Goal: Information Seeking & Learning: Compare options

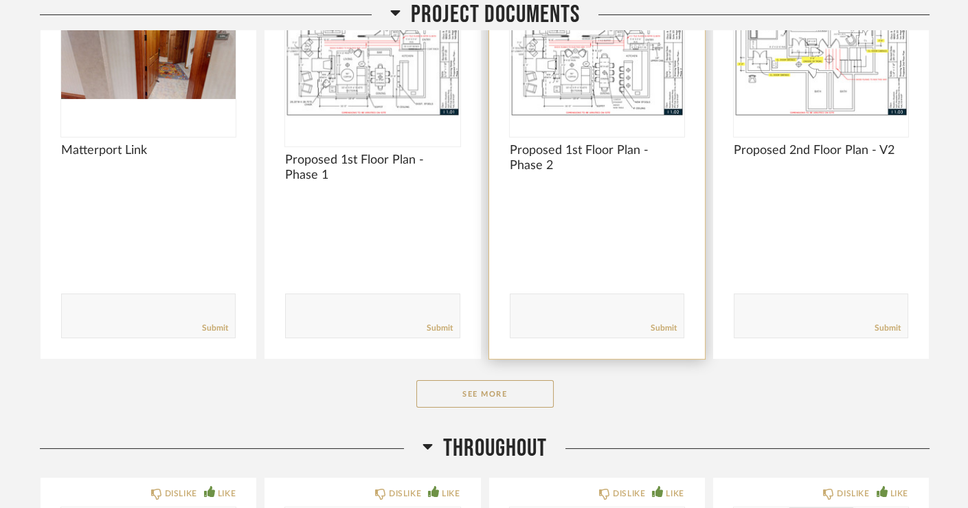
scroll to position [360, 0]
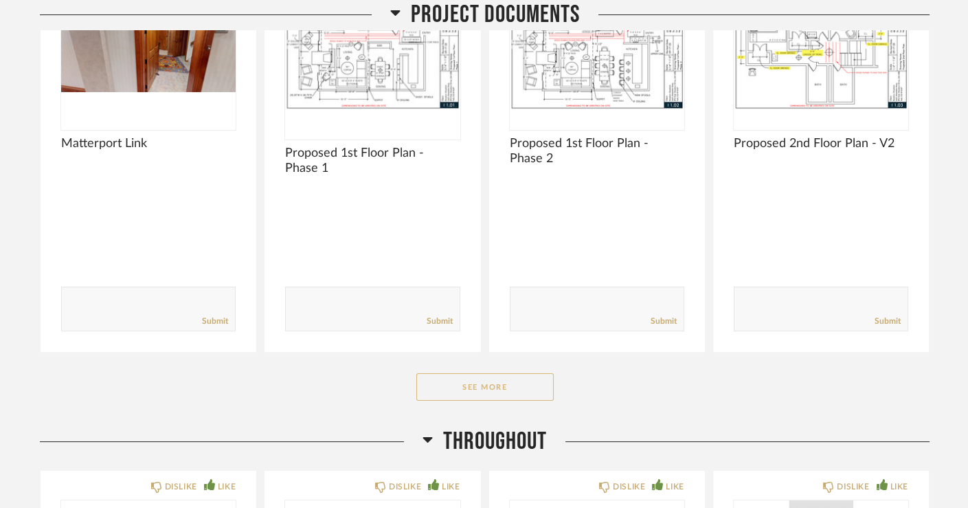
click at [462, 373] on button "See More" at bounding box center [484, 386] width 137 height 27
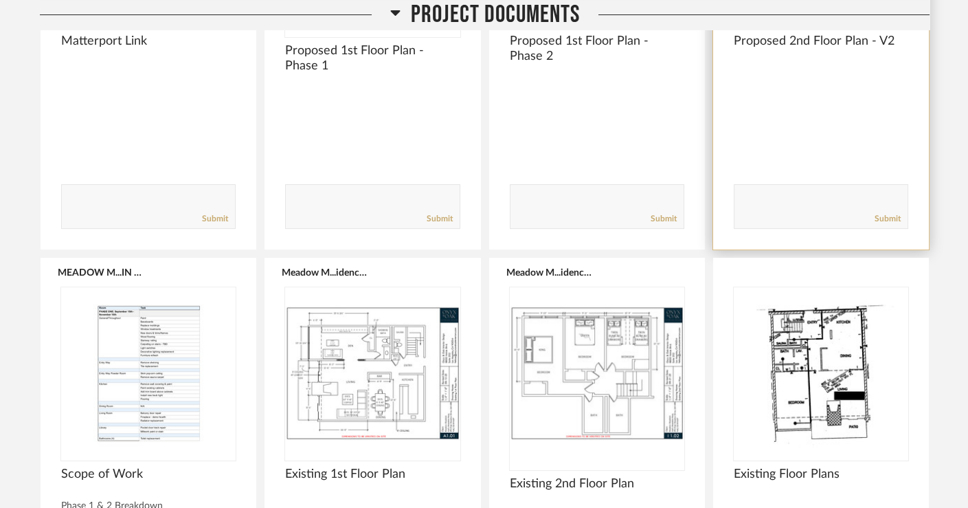
scroll to position [0, 0]
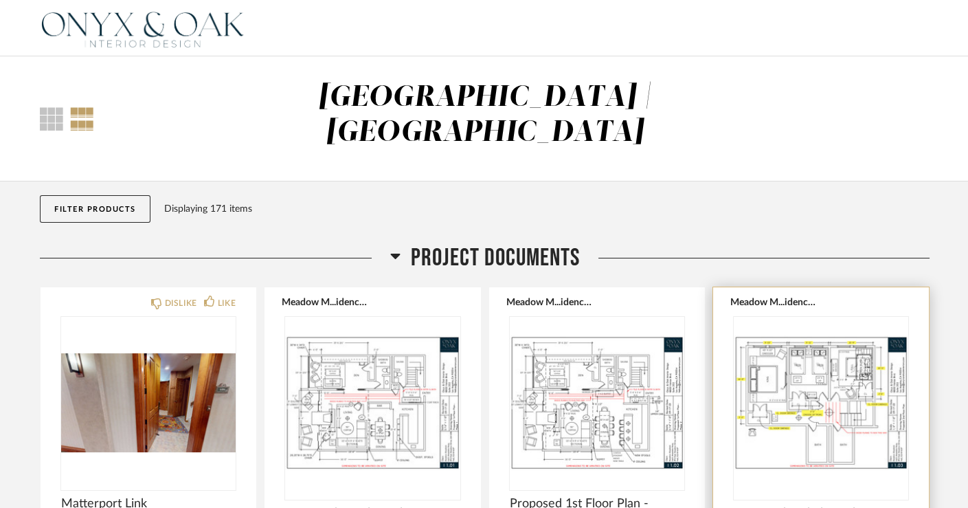
click at [0, 0] on img at bounding box center [0, 0] width 0 height 0
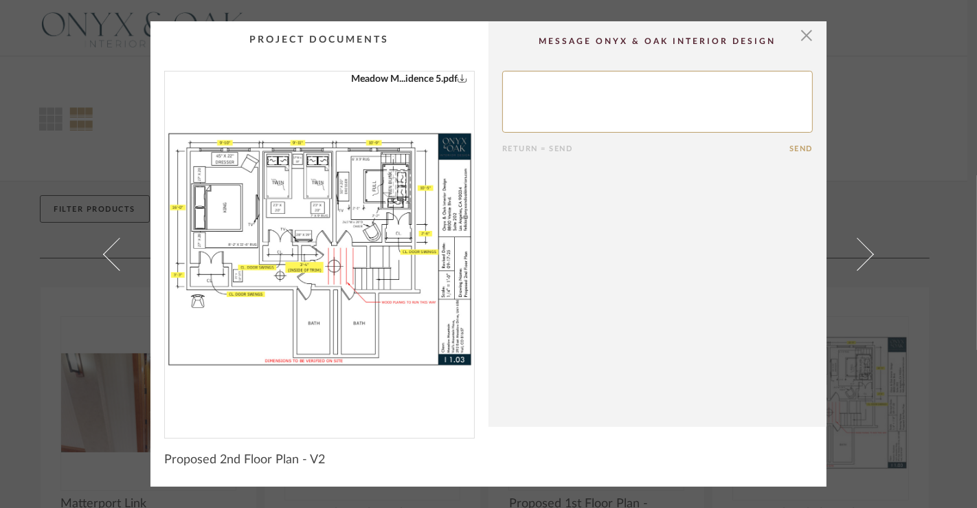
click at [52, 132] on div "× Meadow M...idence 5.pdf Return = Send Send Proposed 2nd Floor Plan - V2" at bounding box center [488, 254] width 977 height 508
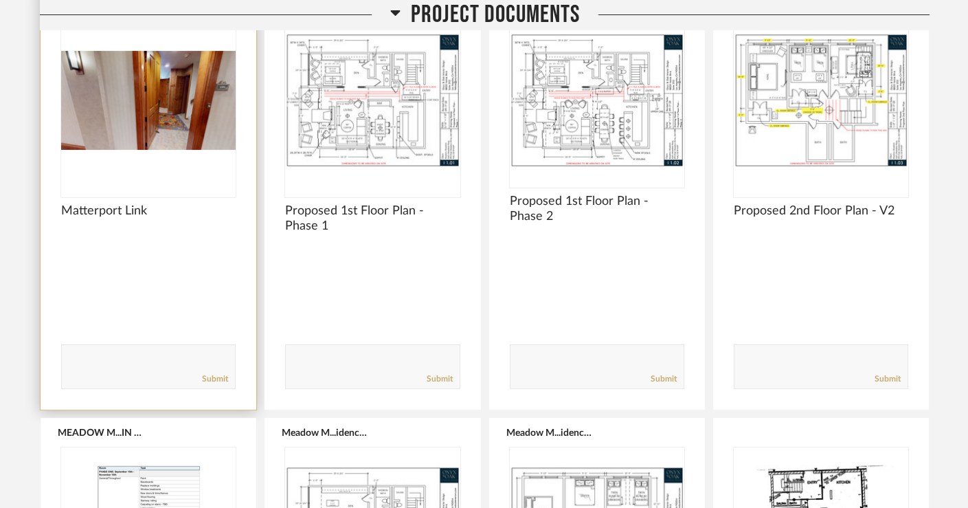
scroll to position [280, 0]
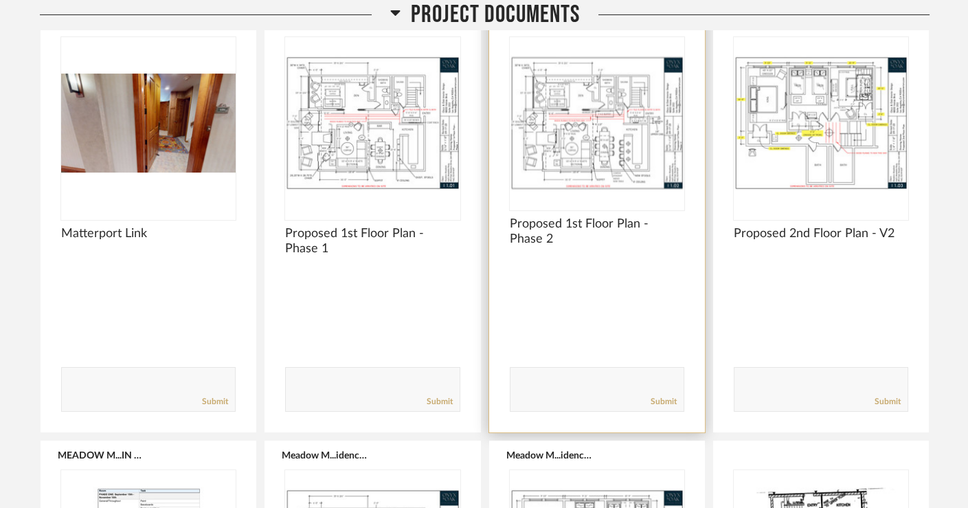
click at [581, 113] on div at bounding box center [597, 123] width 174 height 172
click at [581, 113] on img "0" at bounding box center [597, 123] width 174 height 172
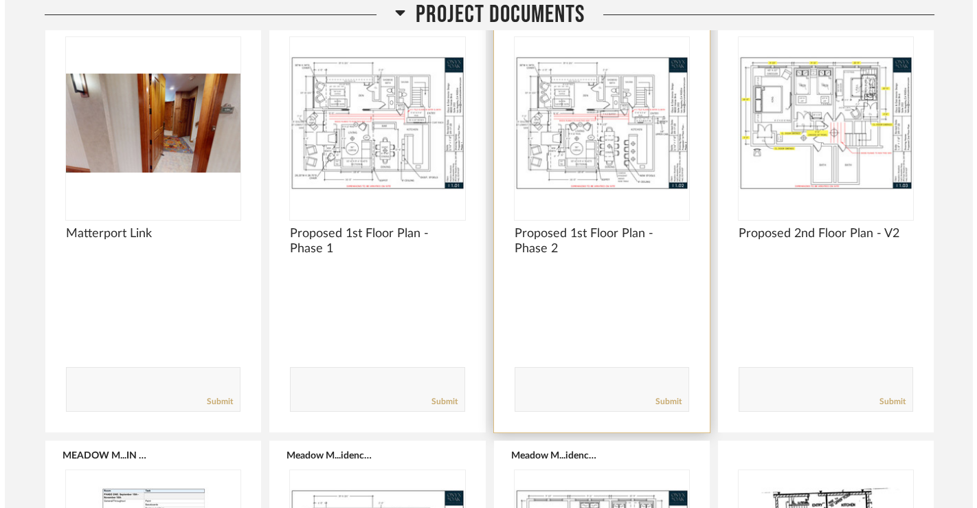
scroll to position [0, 0]
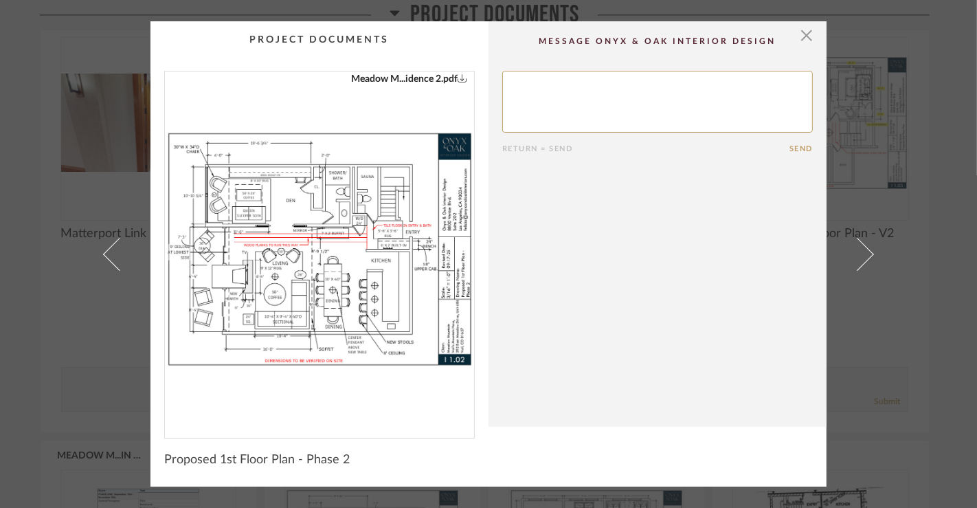
click at [45, 321] on div "× Meadow M...idence 2.pdf Return = Send Send Proposed 1st Floor Plan - Phase 2" at bounding box center [488, 254] width 977 height 508
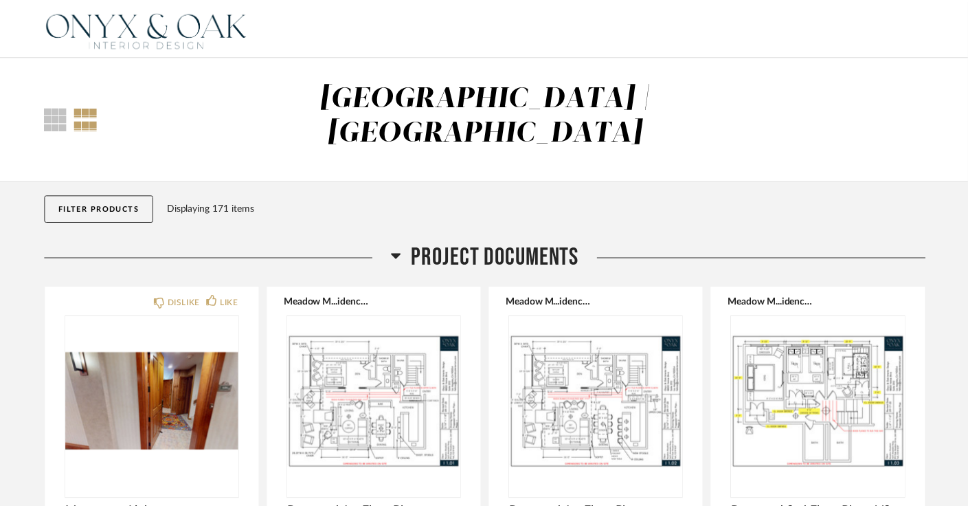
scroll to position [280, 0]
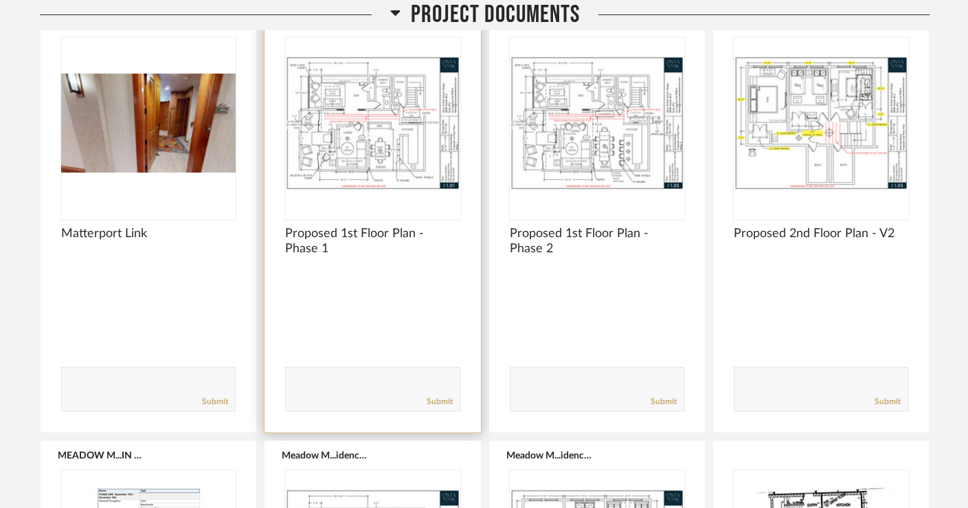
click at [406, 121] on img "0" at bounding box center [372, 123] width 174 height 172
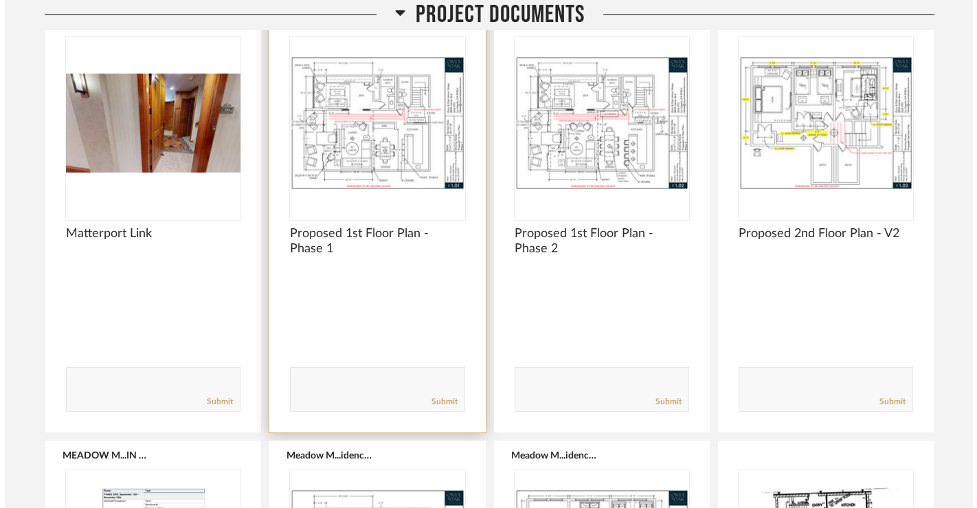
scroll to position [0, 0]
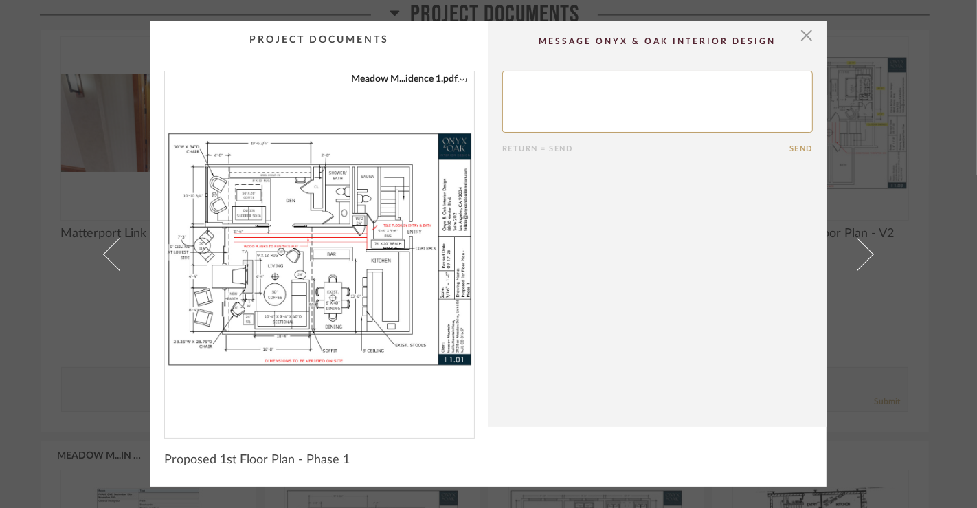
click at [17, 185] on div "× Meadow M...idence 1.pdf Return = Send Send Proposed 1st Floor Plan - Phase 1" at bounding box center [488, 254] width 977 height 508
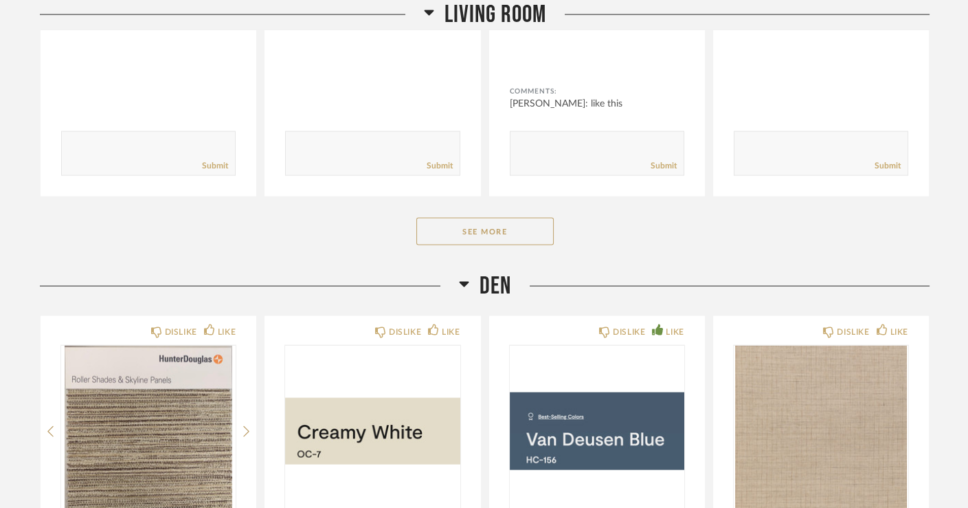
scroll to position [4341, 0]
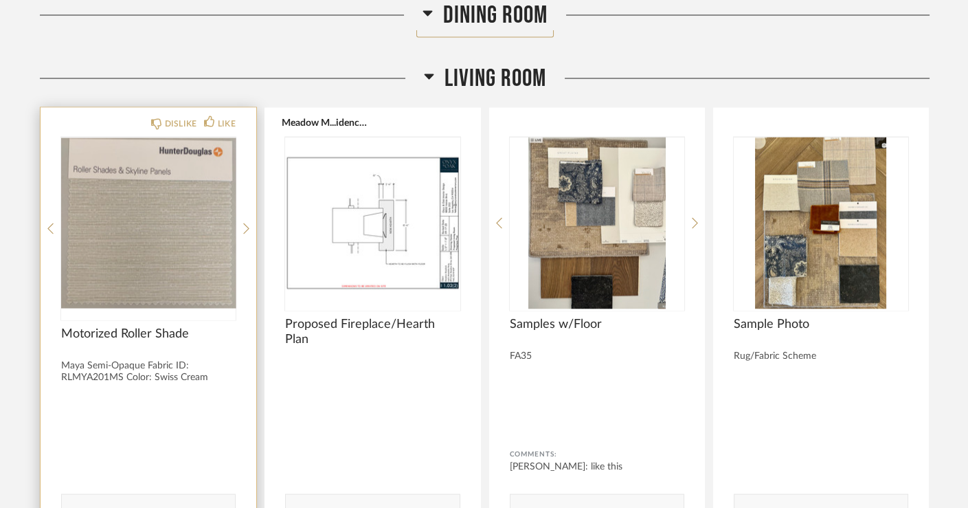
click at [157, 207] on img "0" at bounding box center [148, 223] width 174 height 172
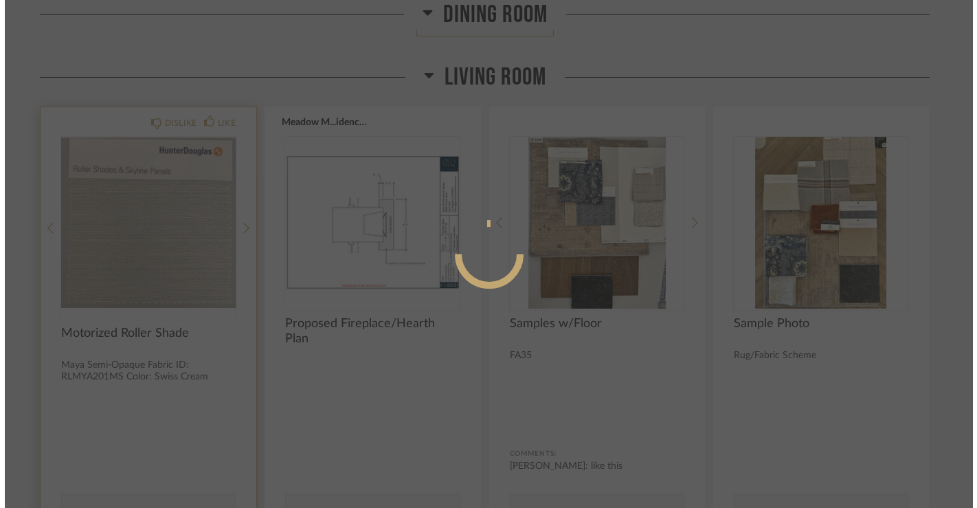
scroll to position [0, 0]
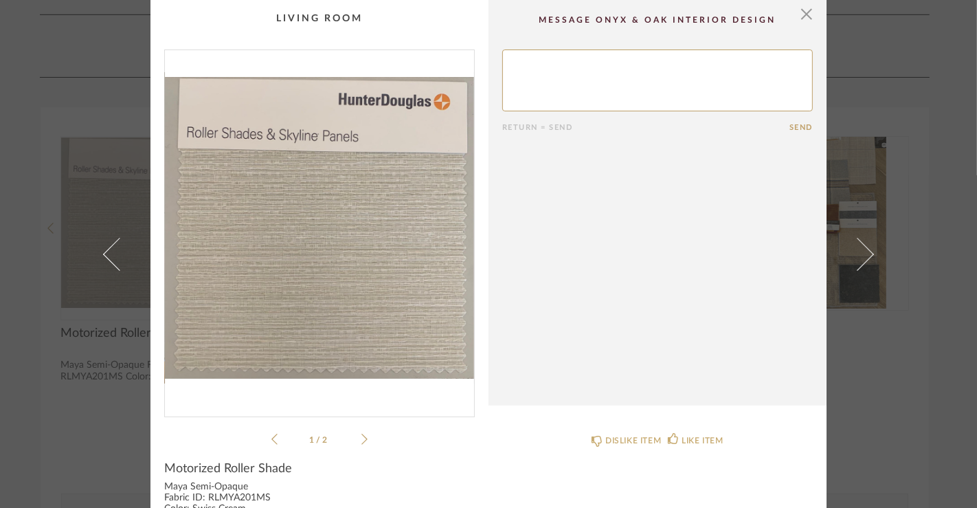
click at [361, 438] on icon at bounding box center [364, 439] width 6 height 12
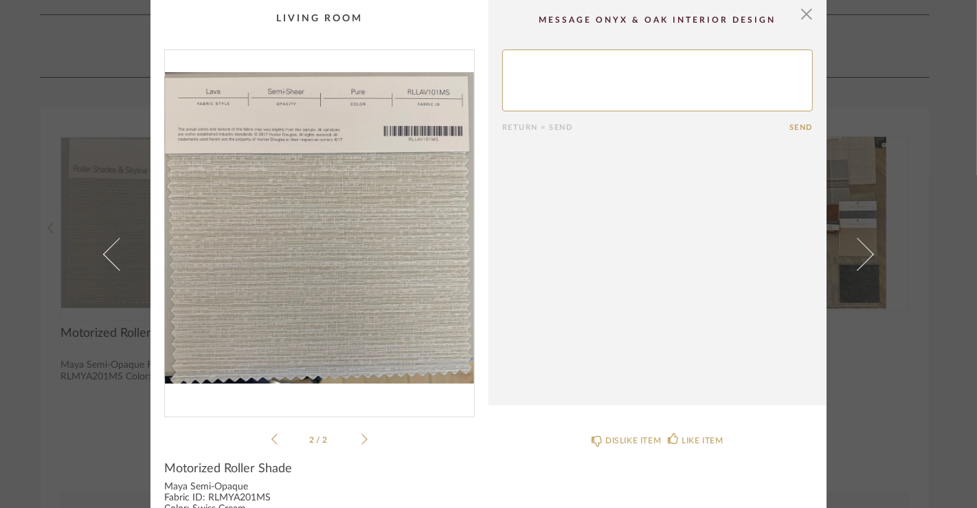
click at [271, 440] on icon at bounding box center [274, 439] width 6 height 12
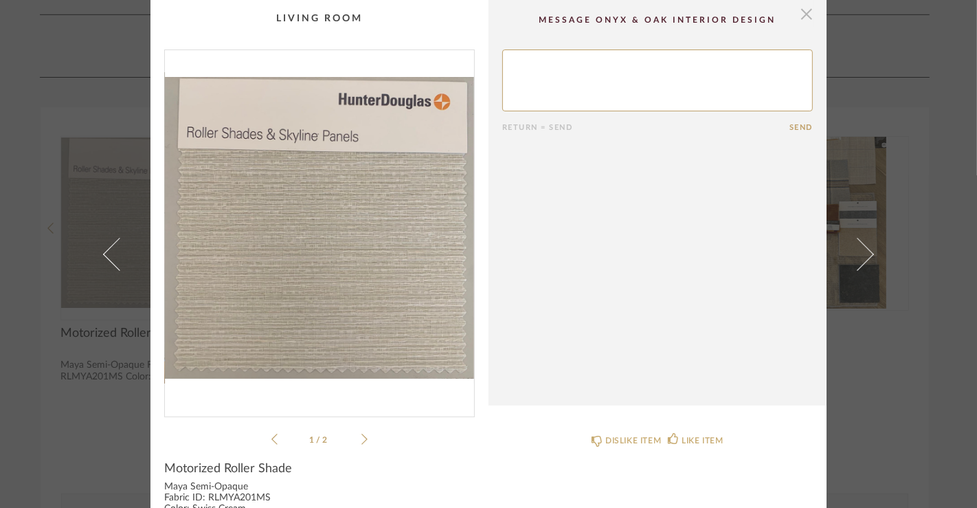
click at [793, 16] on span "button" at bounding box center [806, 13] width 27 height 27
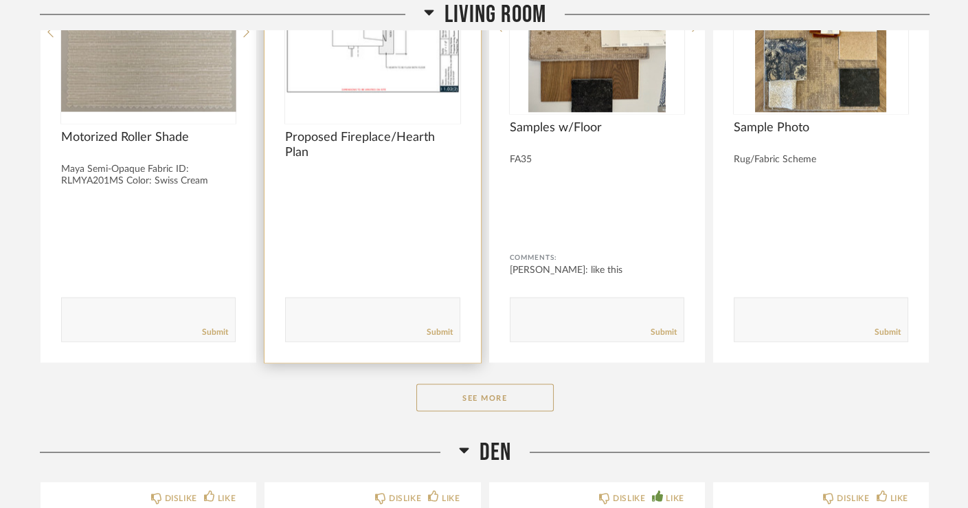
scroll to position [4521, 0]
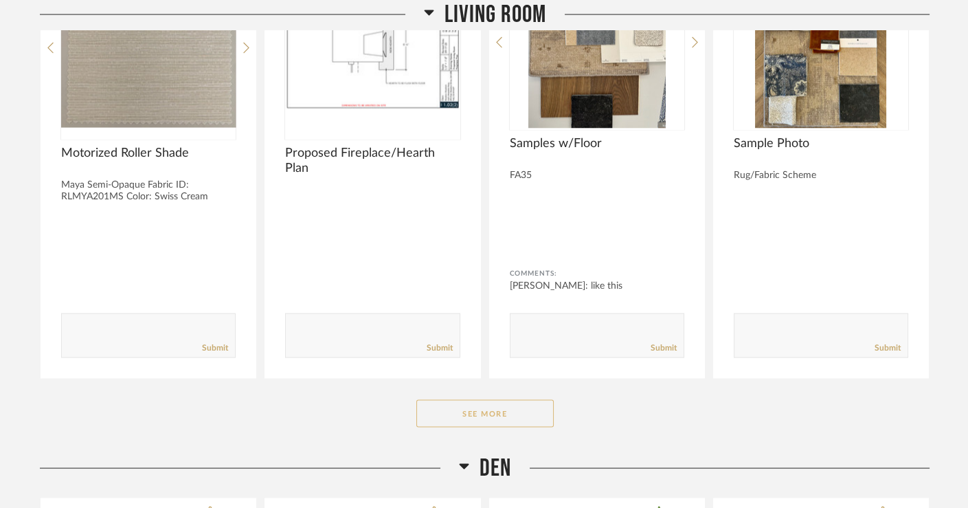
click at [455, 400] on button "See More" at bounding box center [484, 413] width 137 height 27
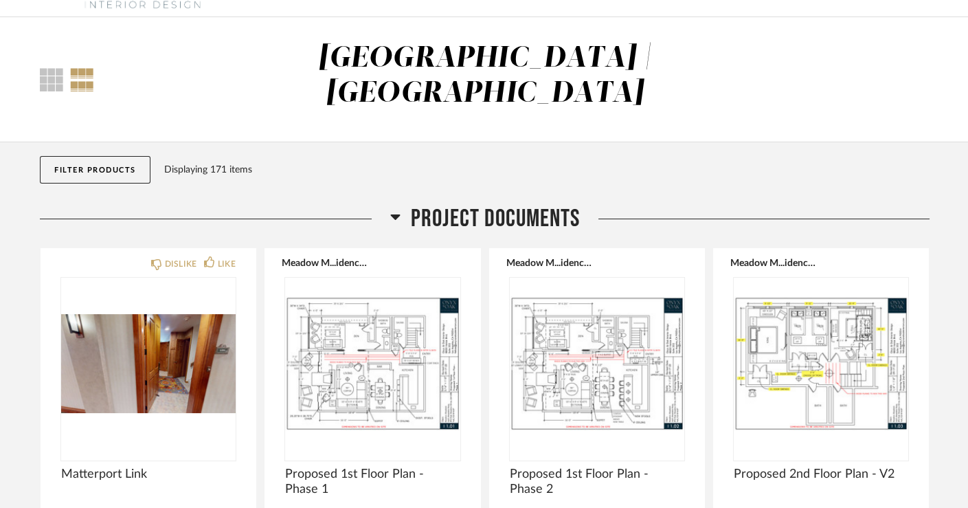
scroll to position [0, 0]
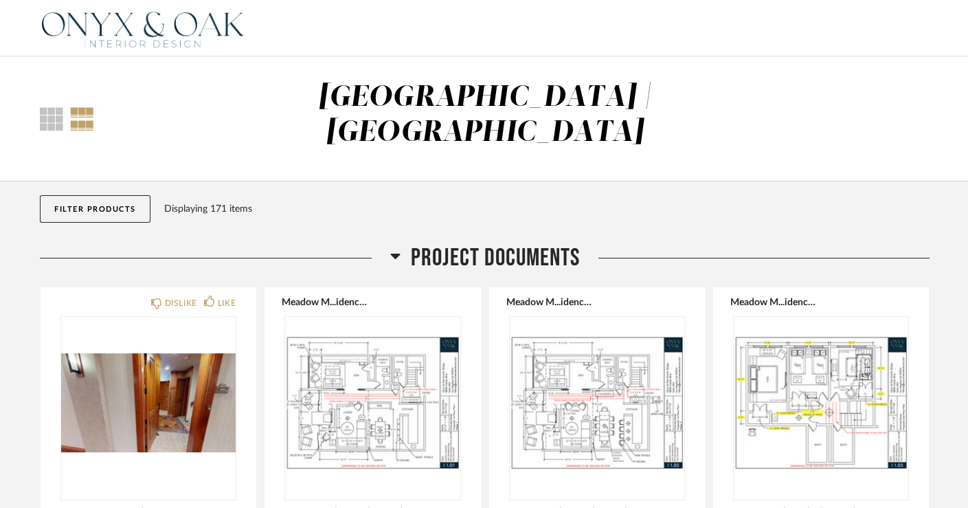
drag, startPoint x: 449, startPoint y: 364, endPoint x: 349, endPoint y: 179, distance: 209.9
click at [349, 201] on div "Displaying 171 items" at bounding box center [543, 208] width 759 height 15
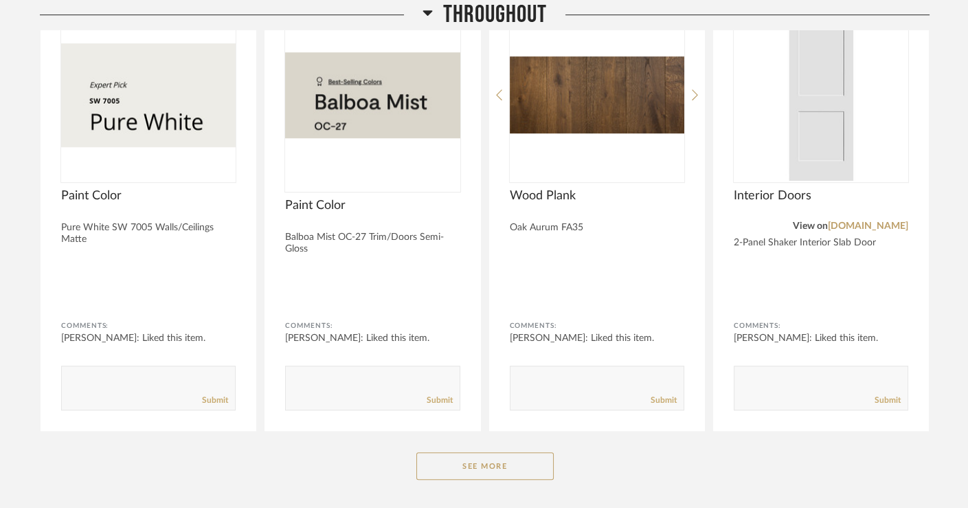
scroll to position [1715, 0]
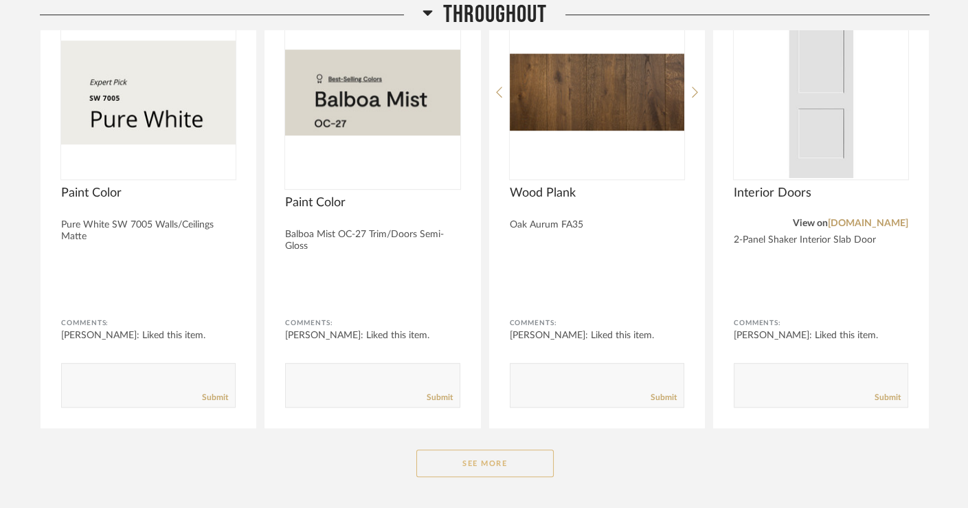
click at [466, 449] on button "See More" at bounding box center [484, 462] width 137 height 27
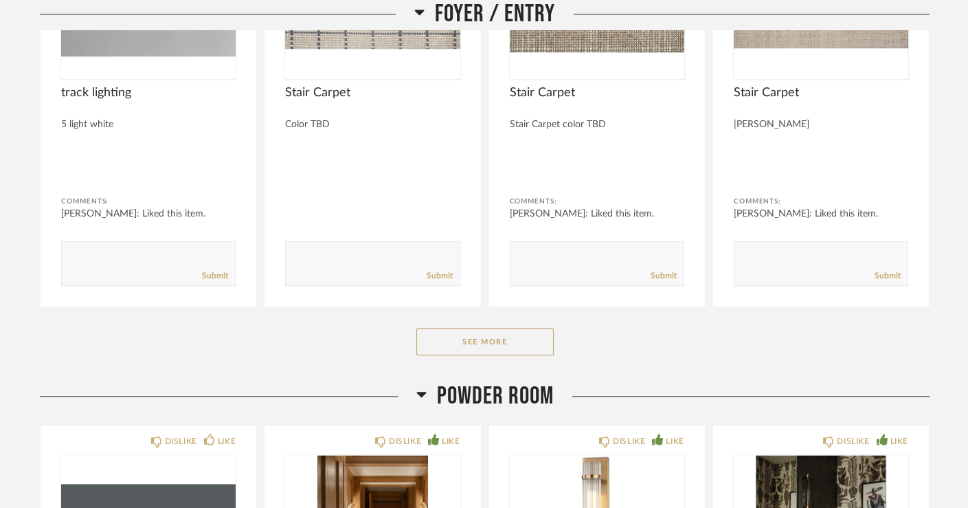
scroll to position [2842, 0]
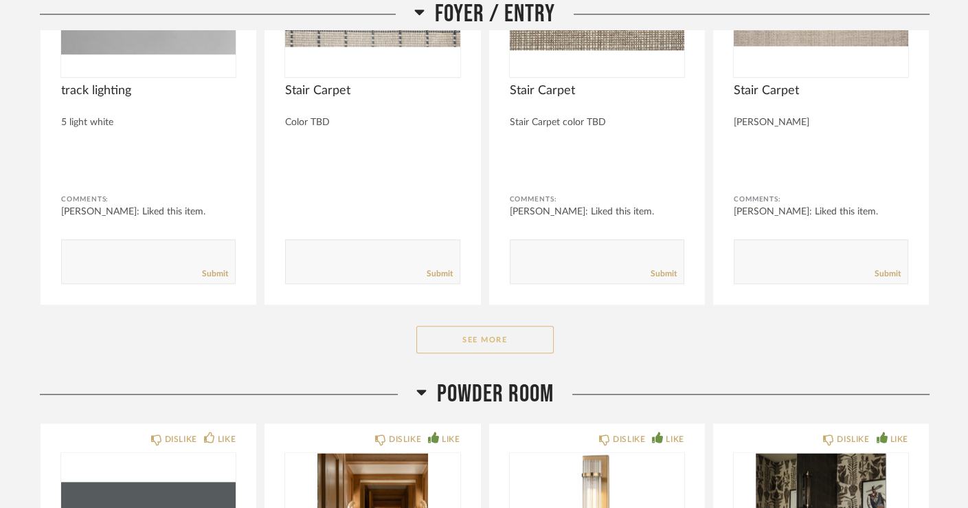
click at [442, 326] on button "See More" at bounding box center [484, 339] width 137 height 27
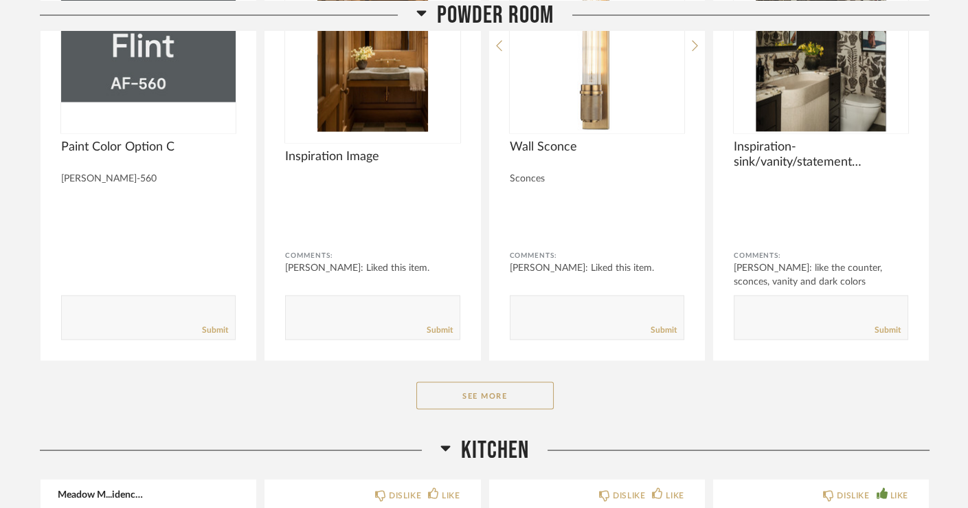
scroll to position [4658, 0]
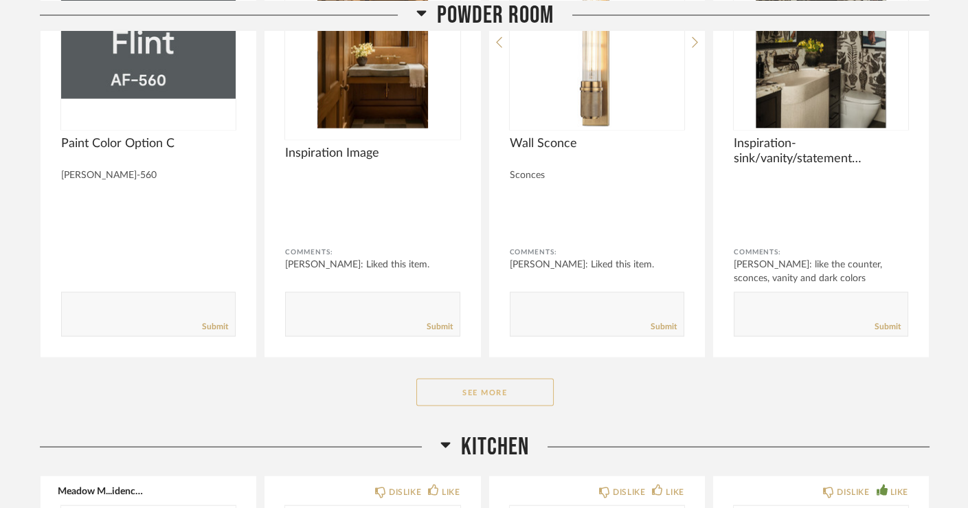
click at [545, 378] on button "See More" at bounding box center [484, 391] width 137 height 27
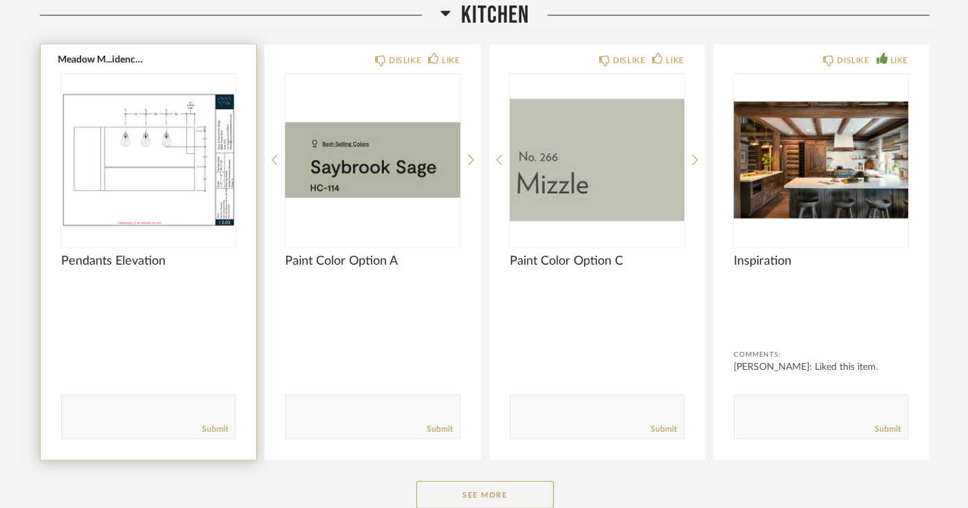
scroll to position [5528, 0]
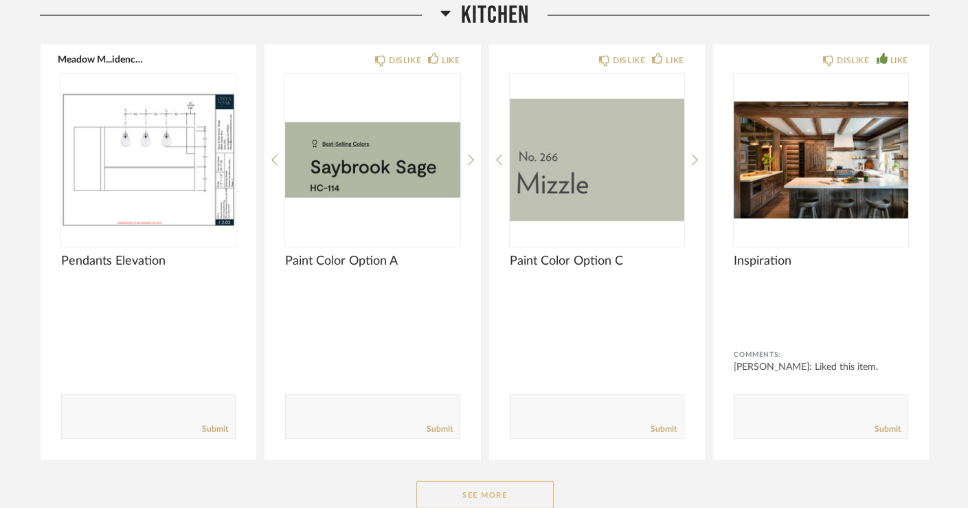
click at [427, 456] on button "See More" at bounding box center [484, 494] width 137 height 27
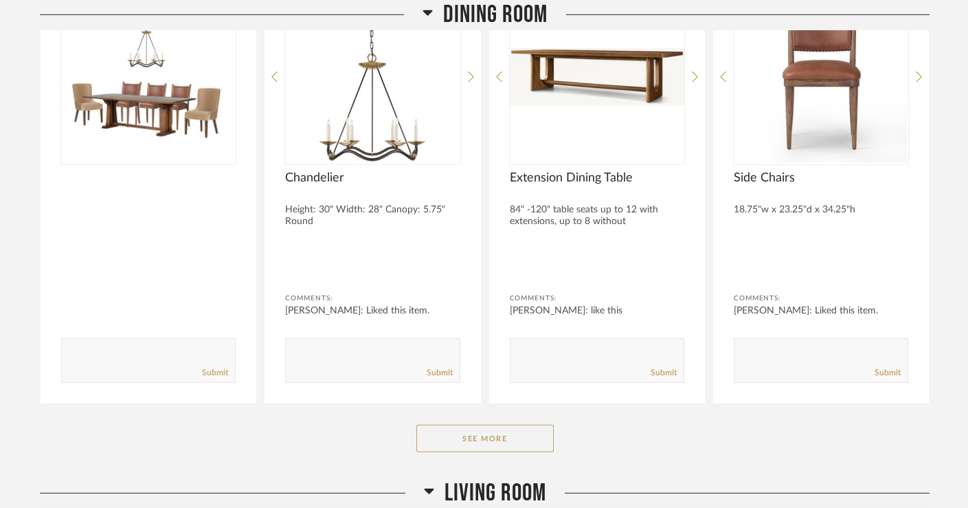
scroll to position [7025, 0]
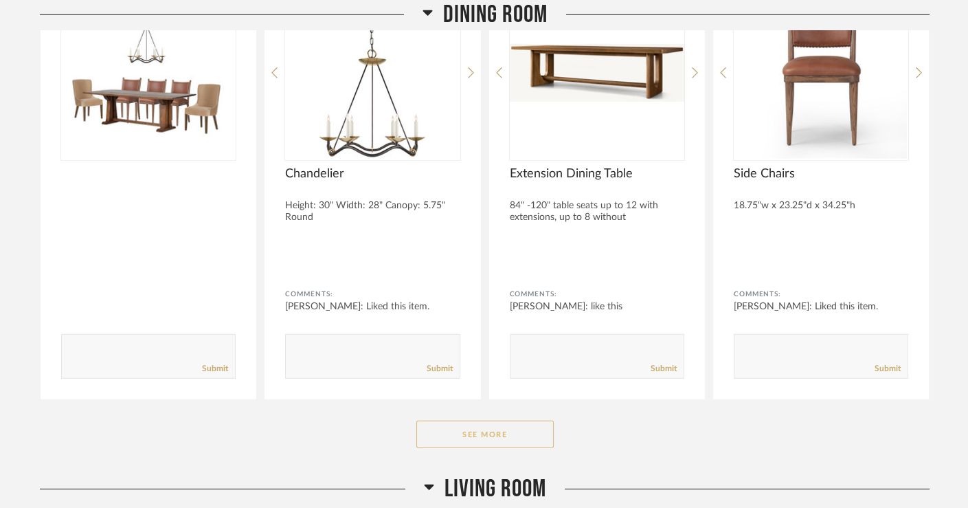
click at [453, 420] on button "See More" at bounding box center [484, 433] width 137 height 27
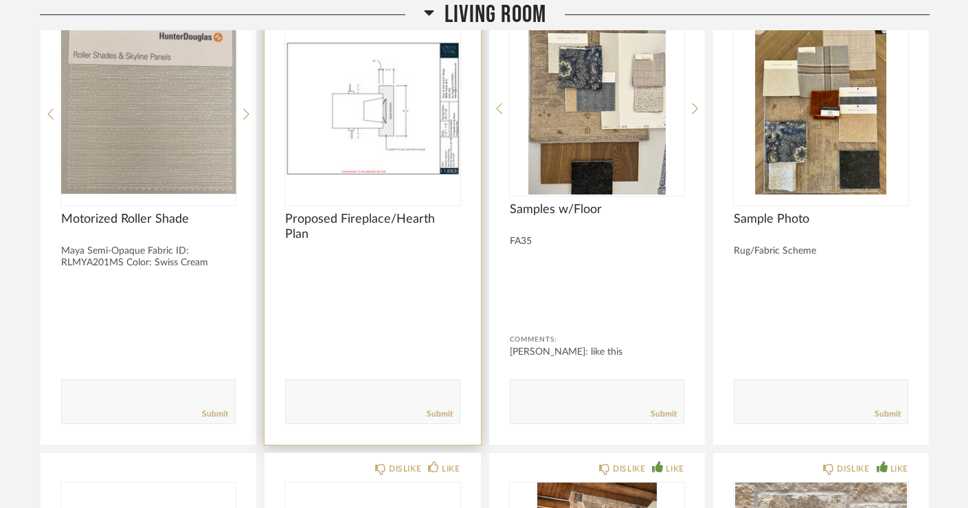
scroll to position [7715, 0]
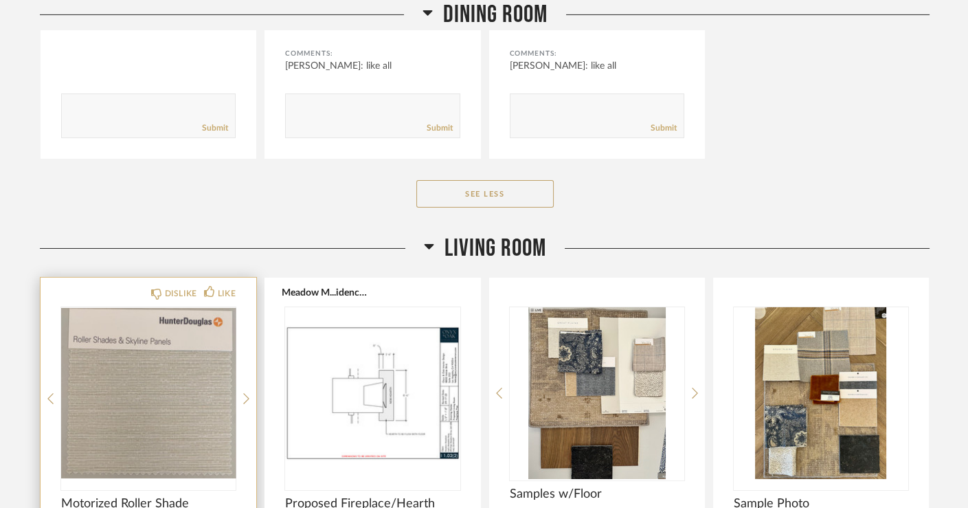
click at [196, 277] on div "DISLIKE LIKE Motorized Roller Shade Maya Semi-Opaque Fabric ID: RLMYA201MS Colo…" at bounding box center [149, 502] width 216 height 451
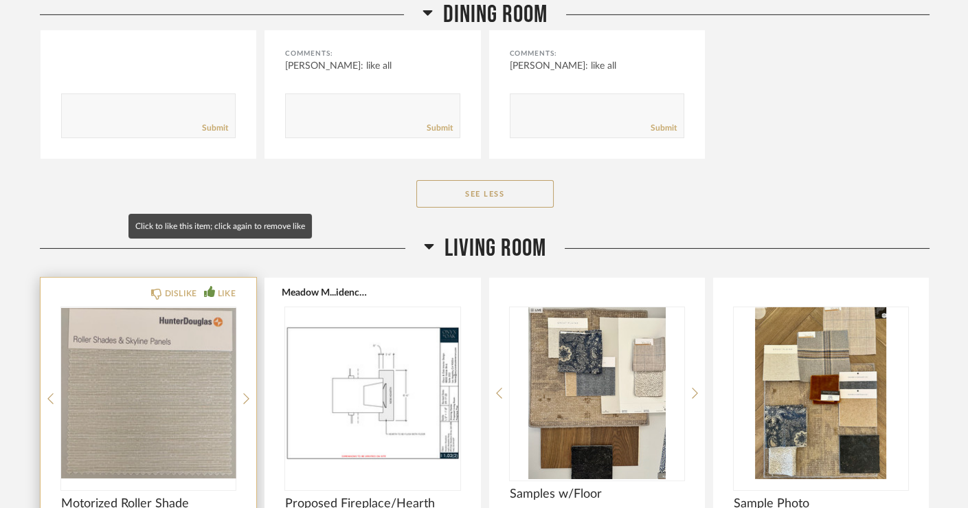
click at [215, 286] on div "LIKE" at bounding box center [220, 293] width 32 height 14
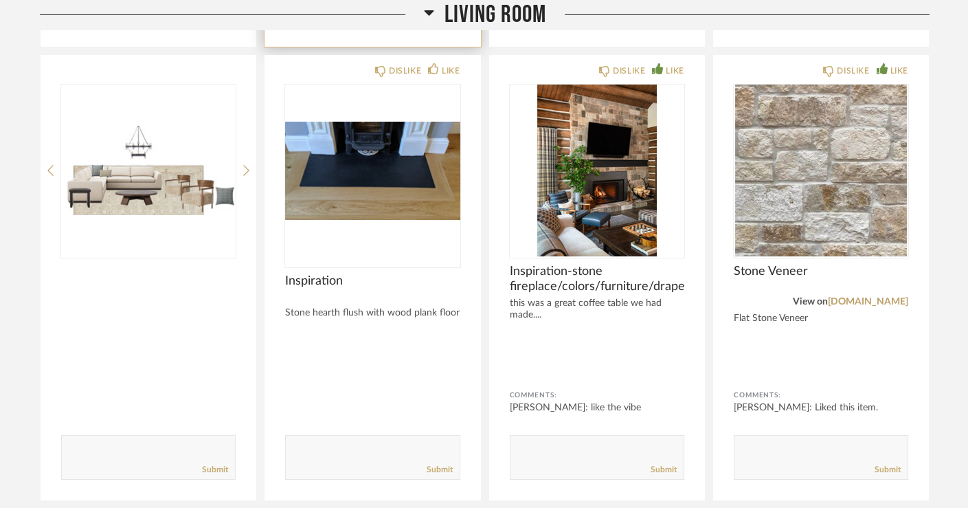
scroll to position [8402, 0]
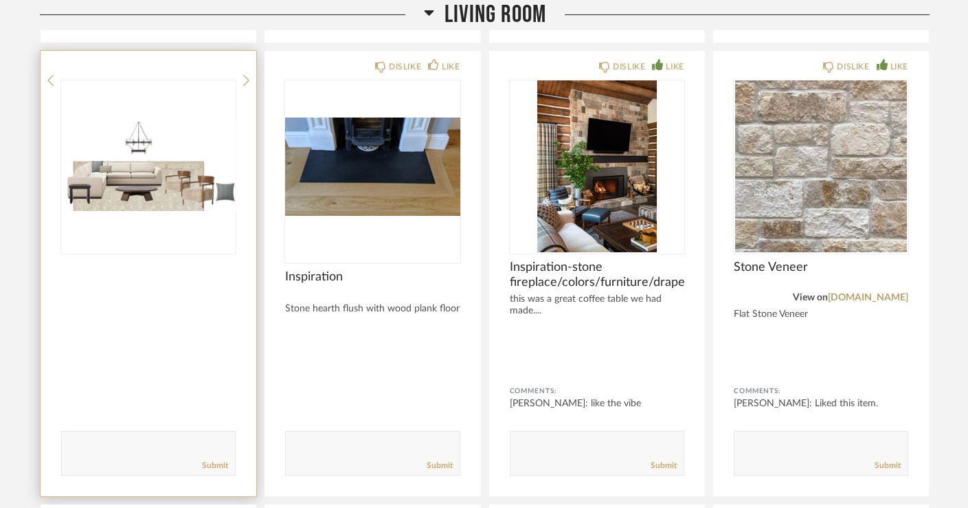
click at [0, 0] on img at bounding box center [0, 0] width 0 height 0
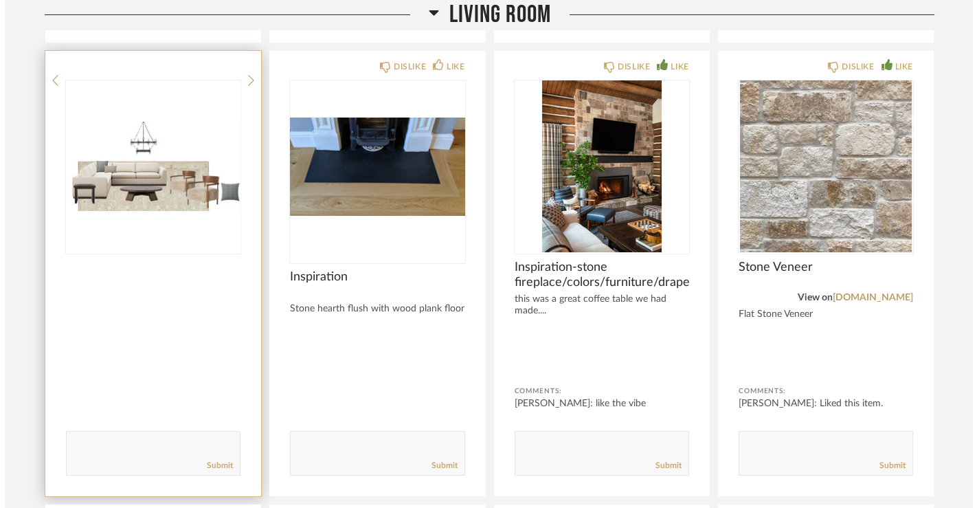
scroll to position [0, 0]
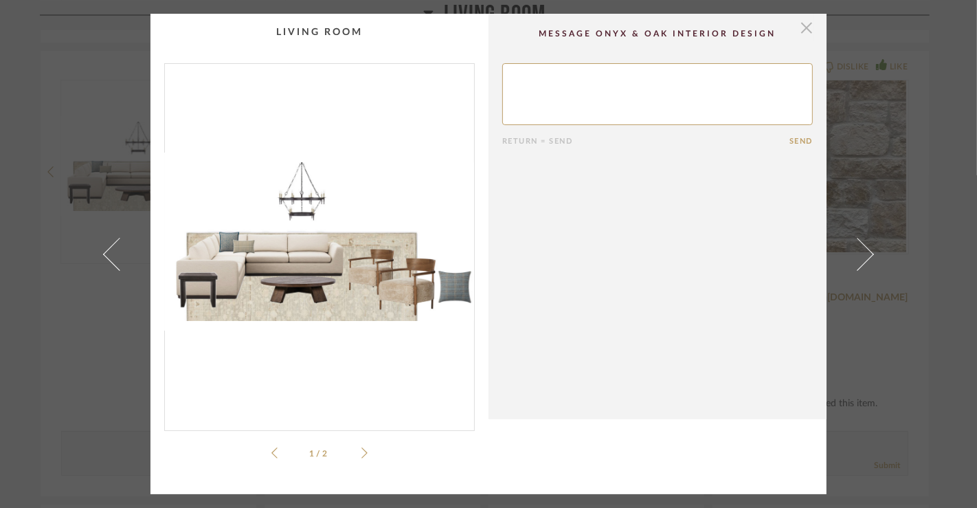
click at [802, 30] on span "button" at bounding box center [806, 27] width 27 height 27
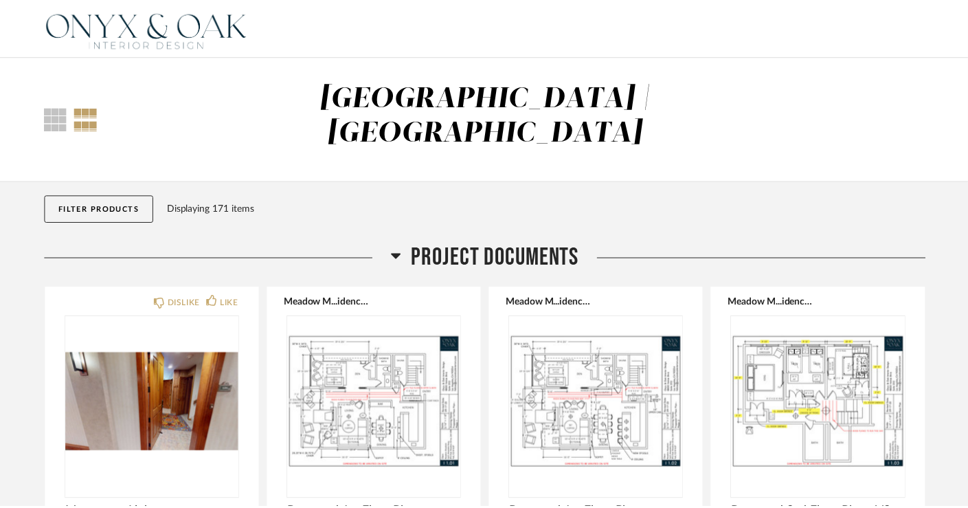
scroll to position [8402, 0]
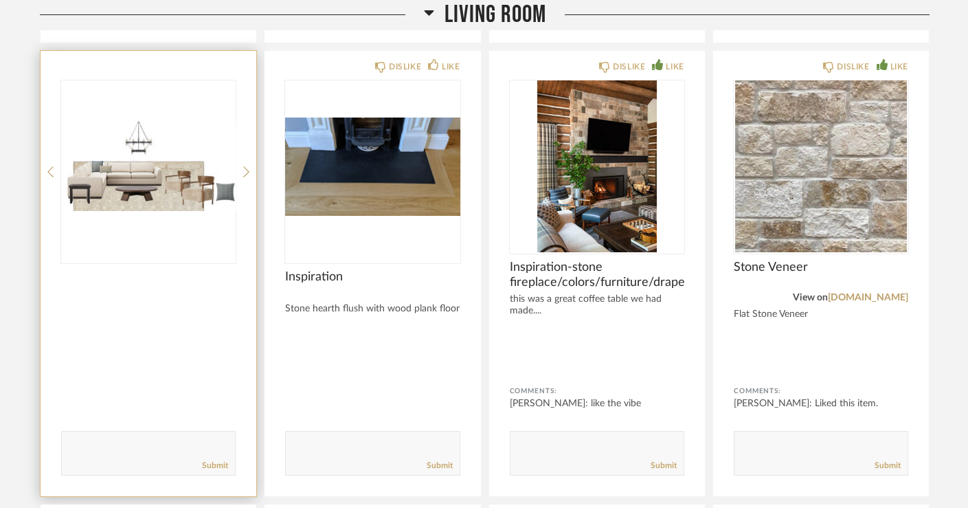
click at [168, 158] on img "0" at bounding box center [148, 166] width 174 height 172
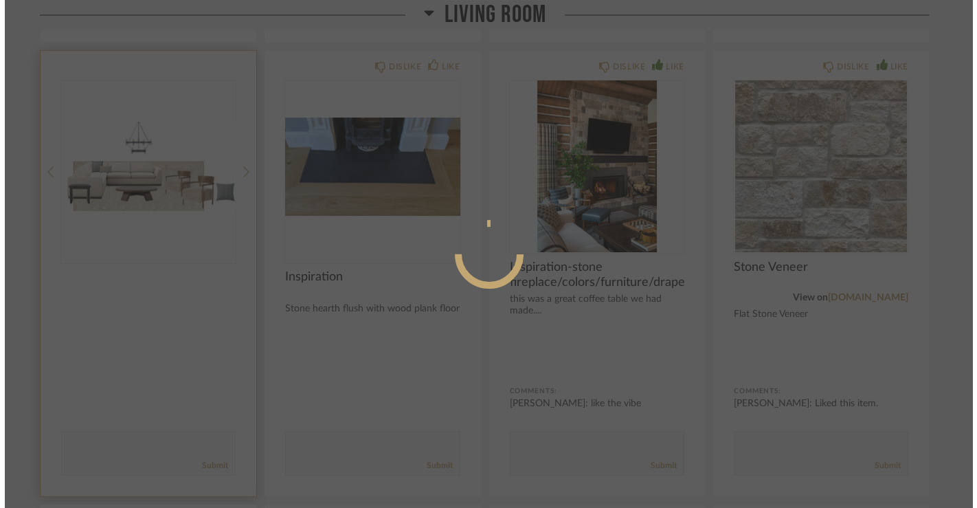
scroll to position [0, 0]
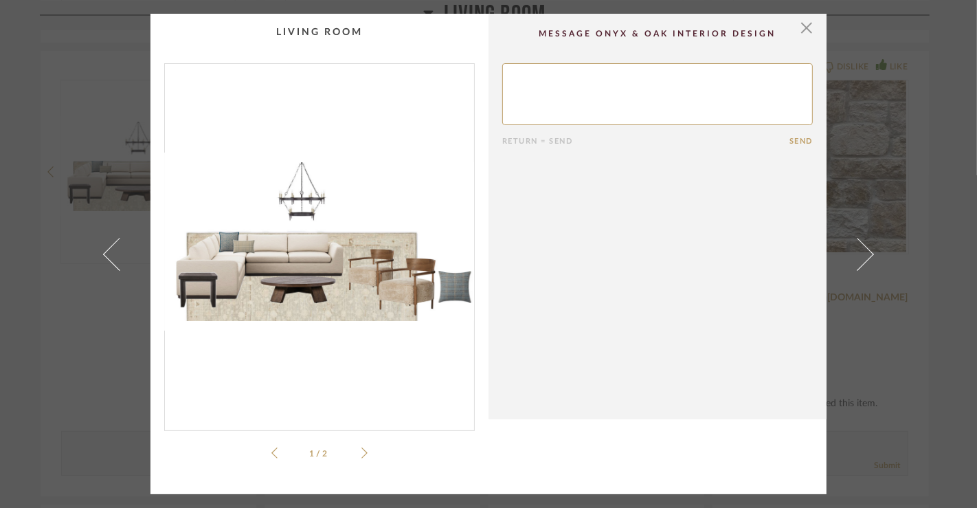
click at [174, 170] on img "0" at bounding box center [319, 241] width 309 height 355
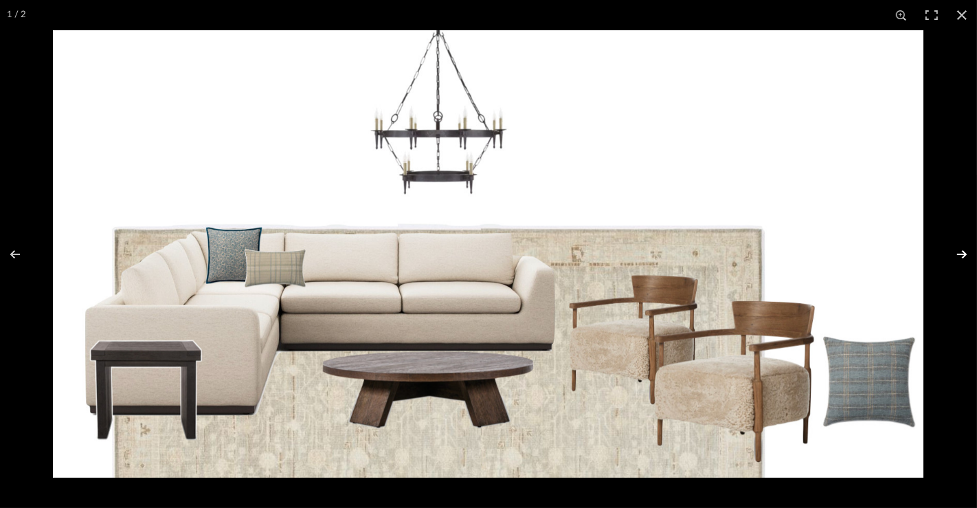
click at [878, 255] on button at bounding box center [953, 254] width 48 height 69
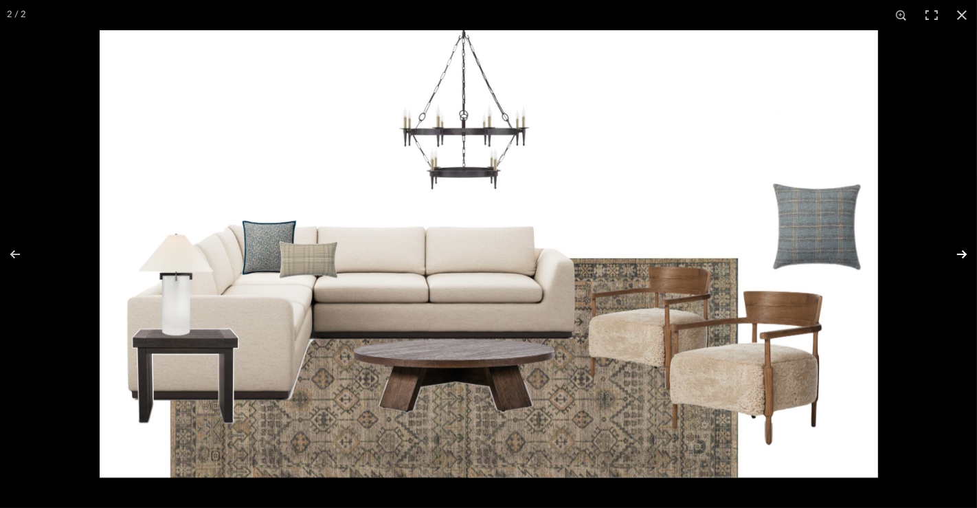
click at [878, 255] on button at bounding box center [953, 254] width 48 height 69
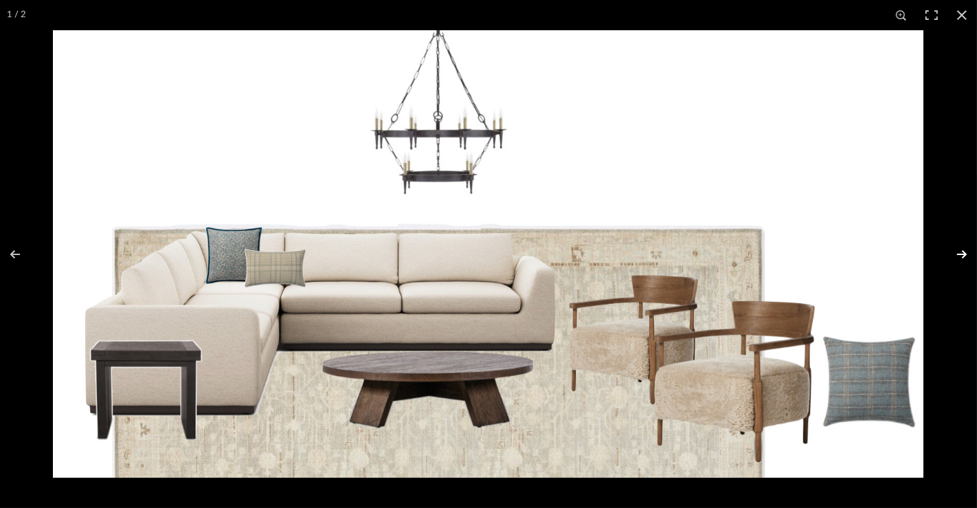
click at [878, 255] on button at bounding box center [953, 254] width 48 height 69
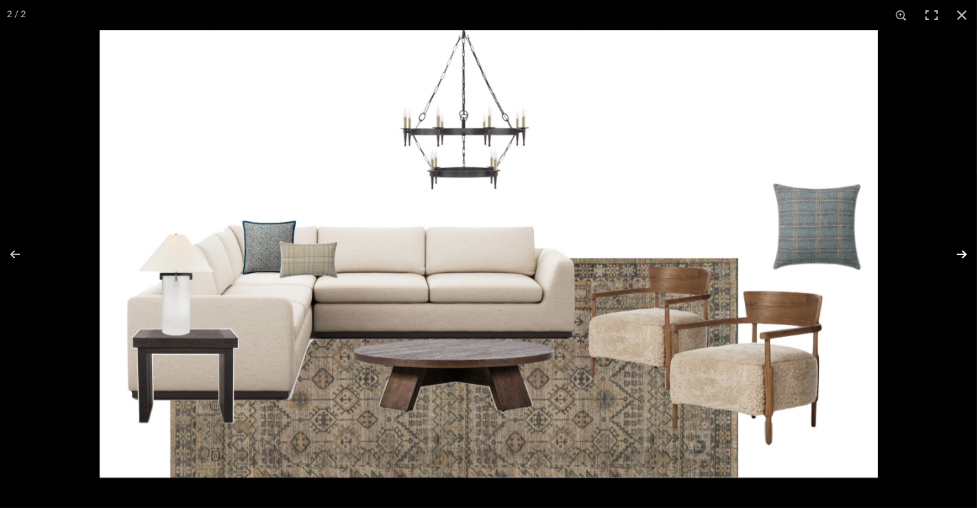
click at [878, 251] on button at bounding box center [953, 254] width 48 height 69
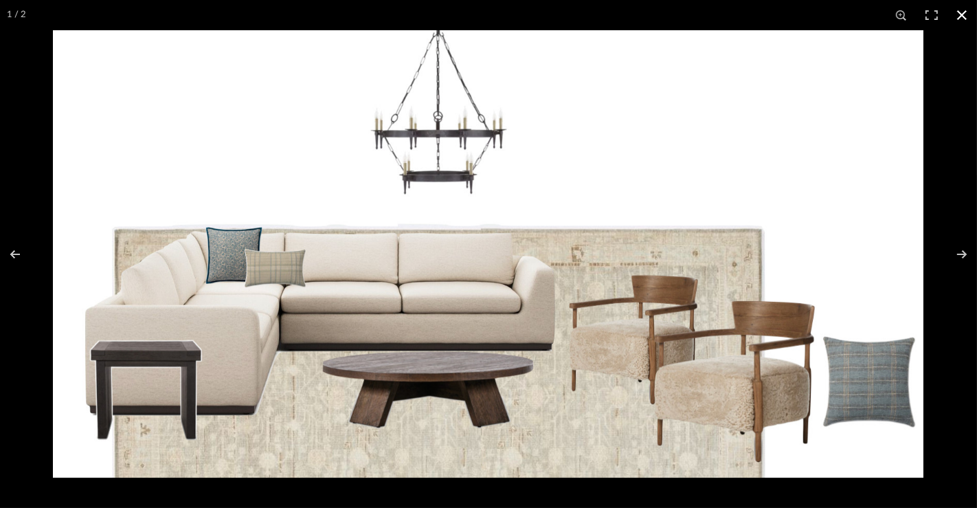
click at [878, 18] on button at bounding box center [961, 15] width 30 height 30
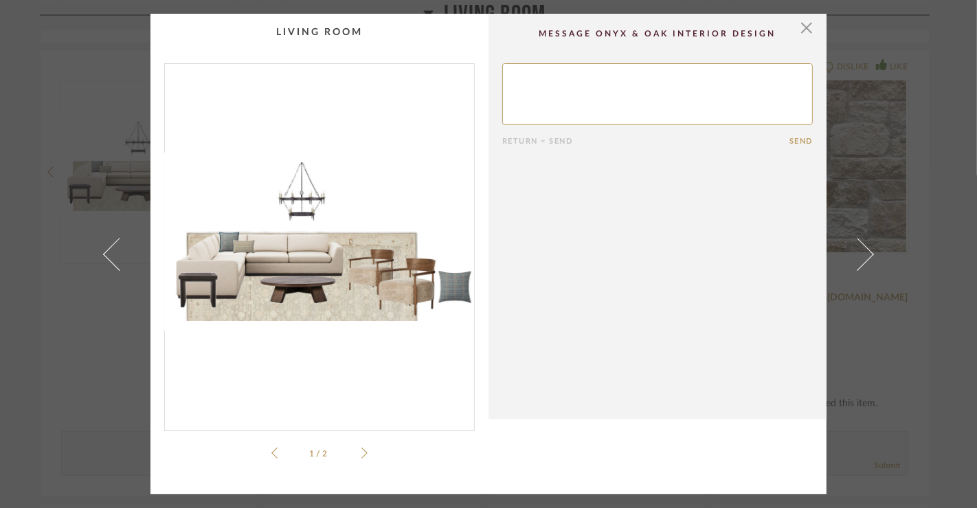
click at [72, 408] on div "× 1 / 2 Return = Send Send" at bounding box center [488, 254] width 977 height 508
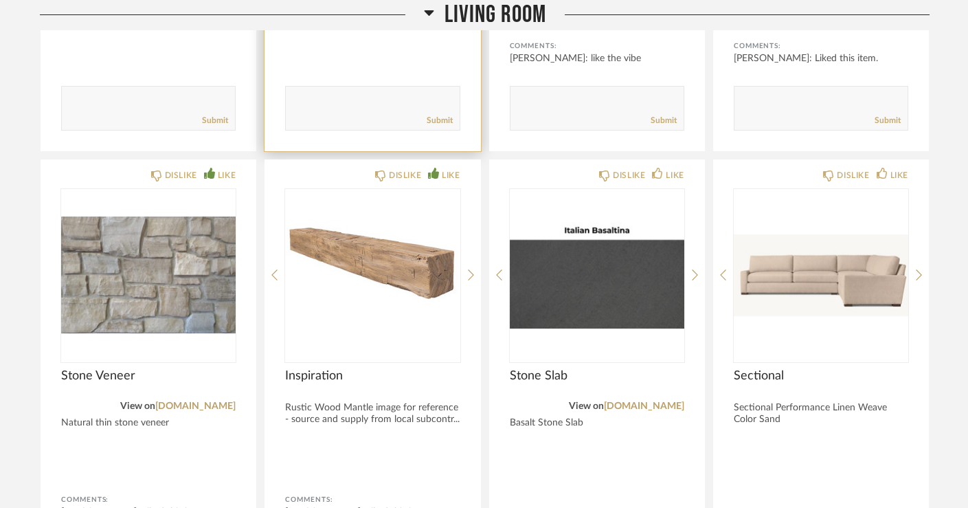
scroll to position [8779, 0]
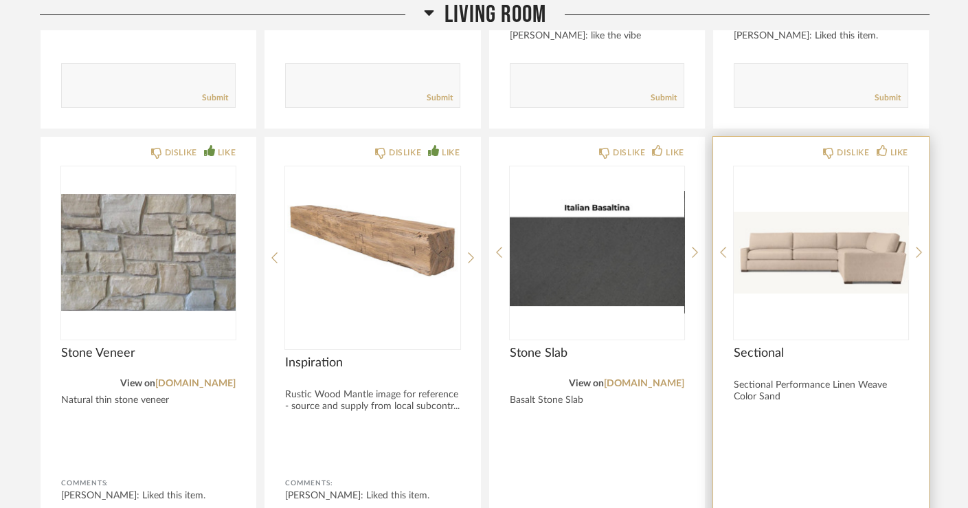
click at [824, 199] on div at bounding box center [821, 252] width 174 height 172
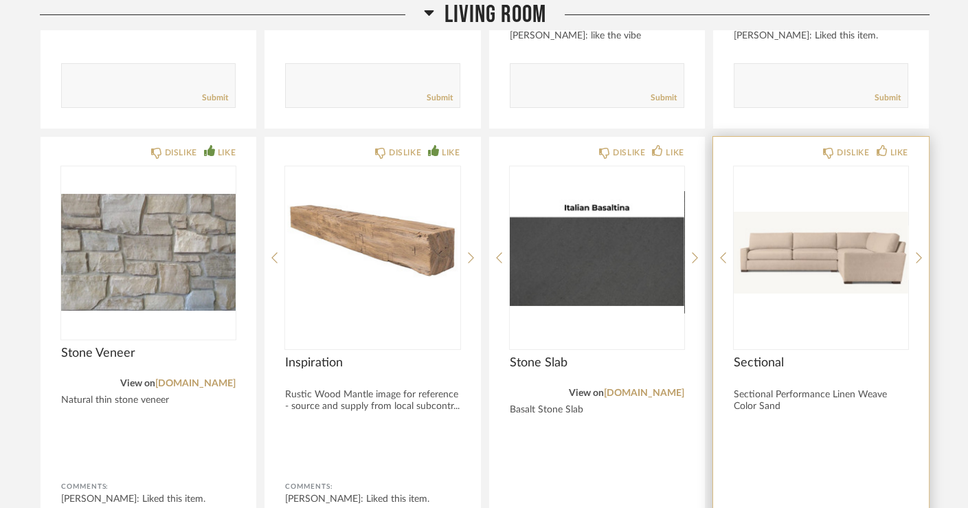
click at [771, 220] on img "0" at bounding box center [821, 252] width 174 height 172
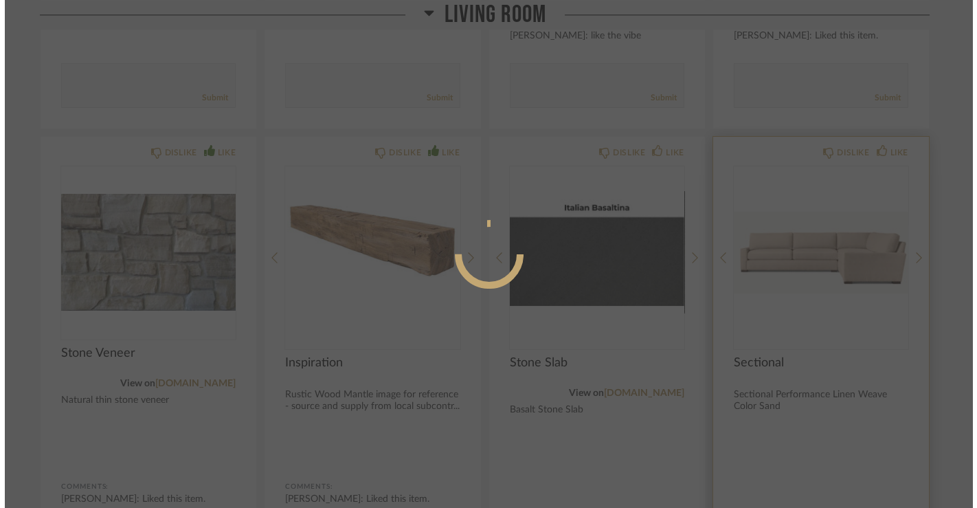
scroll to position [0, 0]
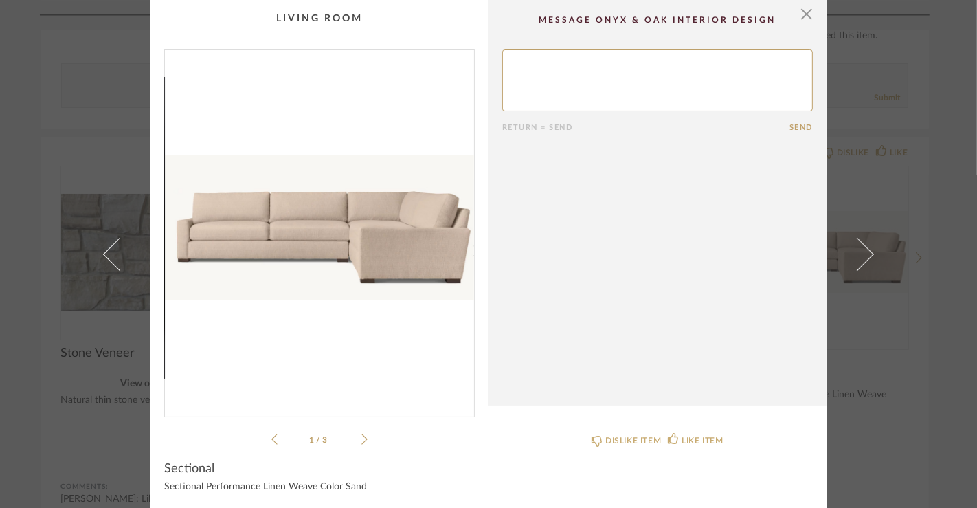
click at [361, 434] on icon at bounding box center [364, 439] width 6 height 12
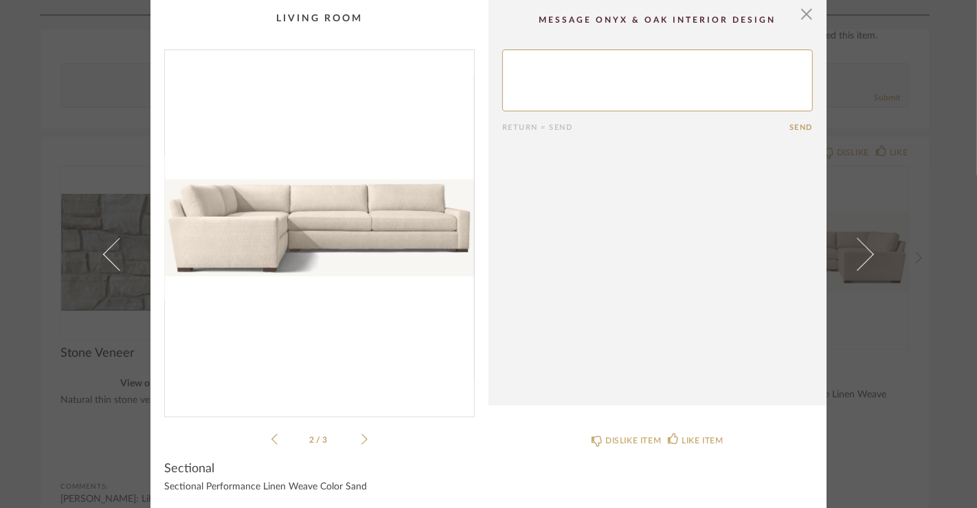
click at [361, 434] on icon at bounding box center [364, 439] width 6 height 12
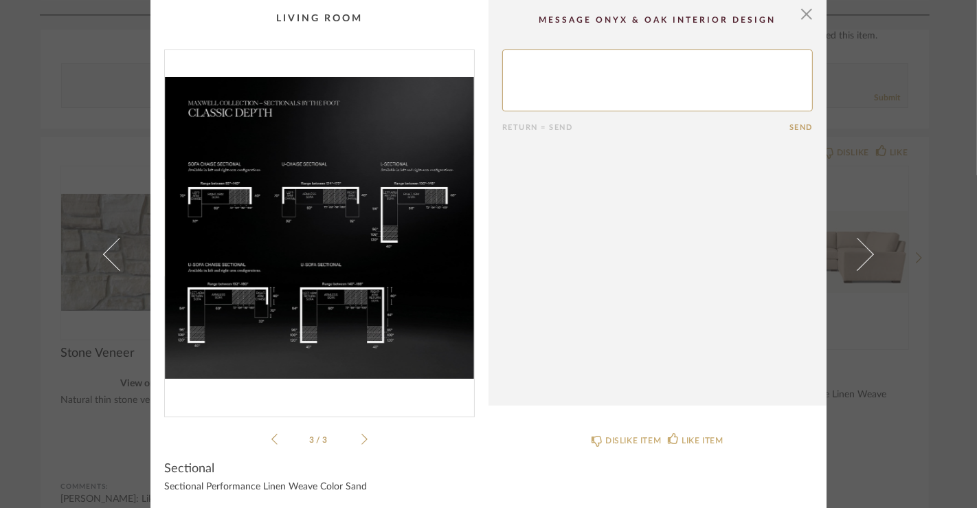
click at [361, 434] on icon at bounding box center [364, 439] width 6 height 12
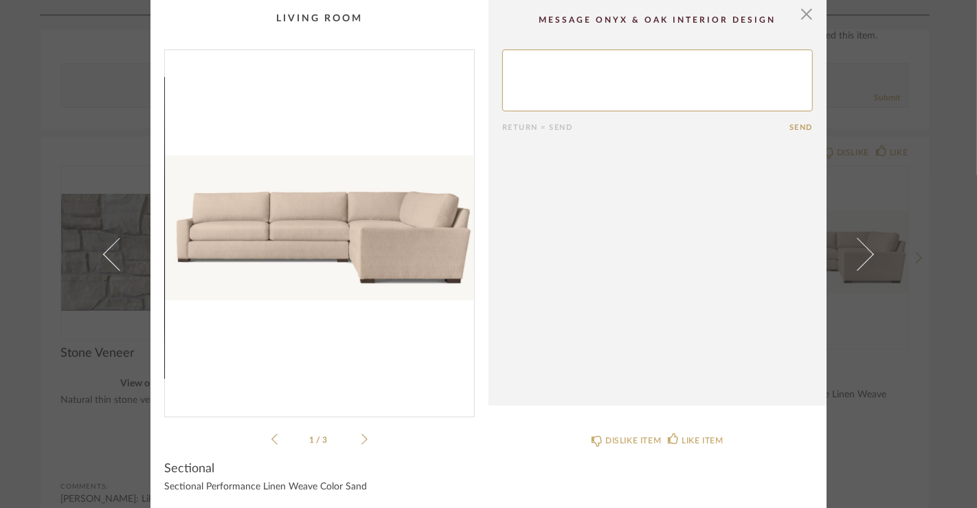
click at [363, 427] on div "1 / 3" at bounding box center [319, 248] width 310 height 398
click at [361, 436] on icon at bounding box center [364, 439] width 6 height 12
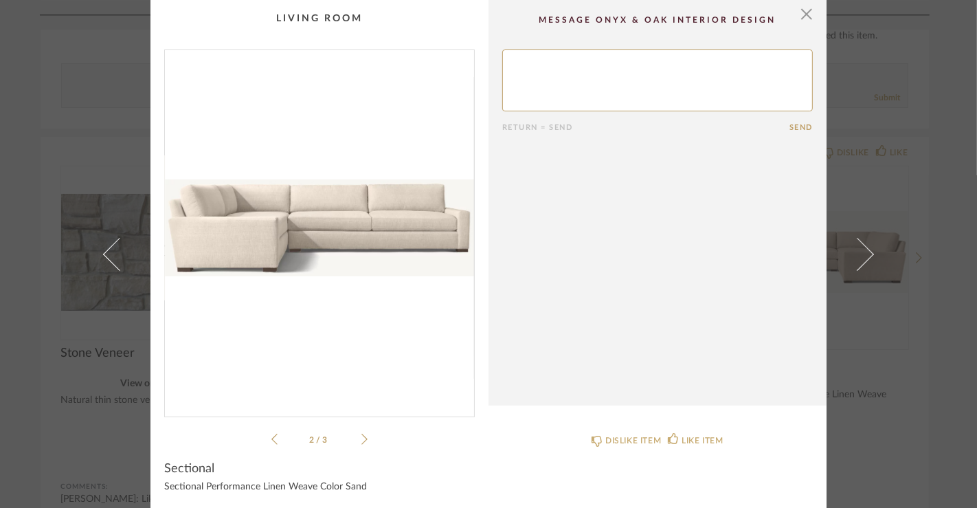
click at [356, 436] on ul "2 / 3" at bounding box center [319, 439] width 96 height 16
click at [362, 436] on icon at bounding box center [364, 439] width 6 height 12
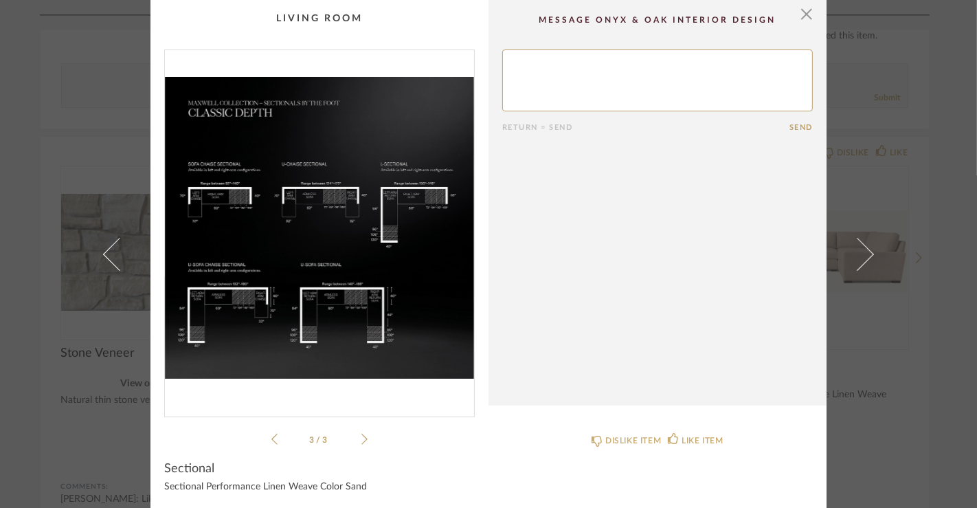
click at [34, 409] on div "× 3 / 3 Return = Send Send Sectional Sectional Performance Linen Weave Color Sa…" at bounding box center [488, 254] width 977 height 508
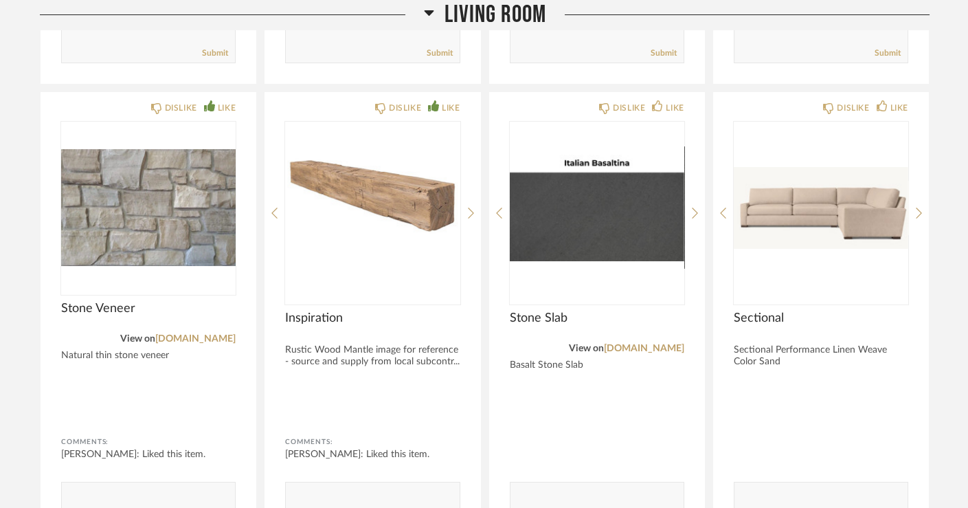
scroll to position [8710, 0]
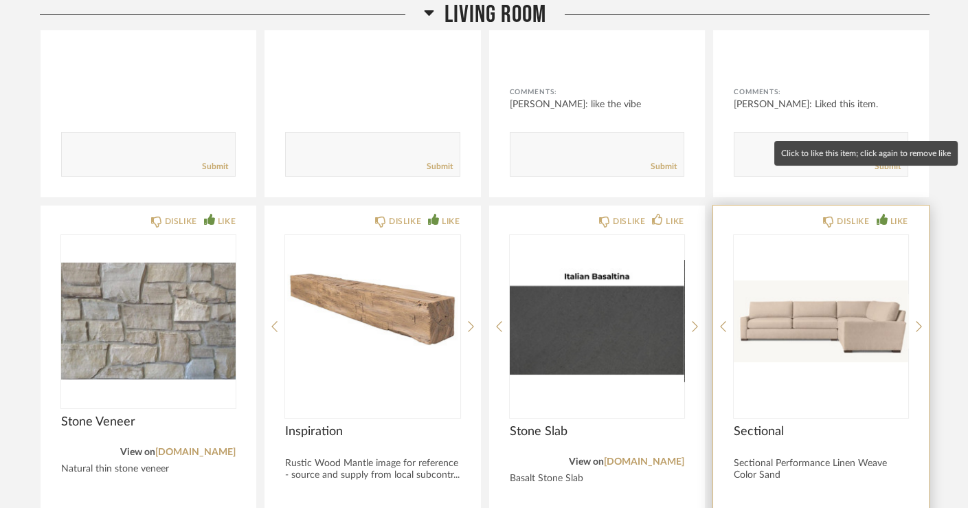
click at [878, 214] on div "LIKE" at bounding box center [899, 221] width 18 height 14
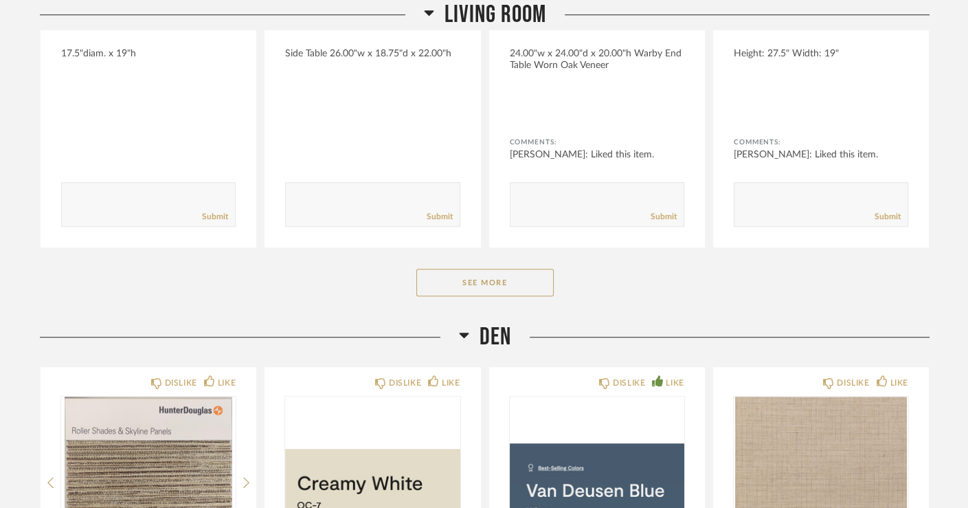
scroll to position [10056, 0]
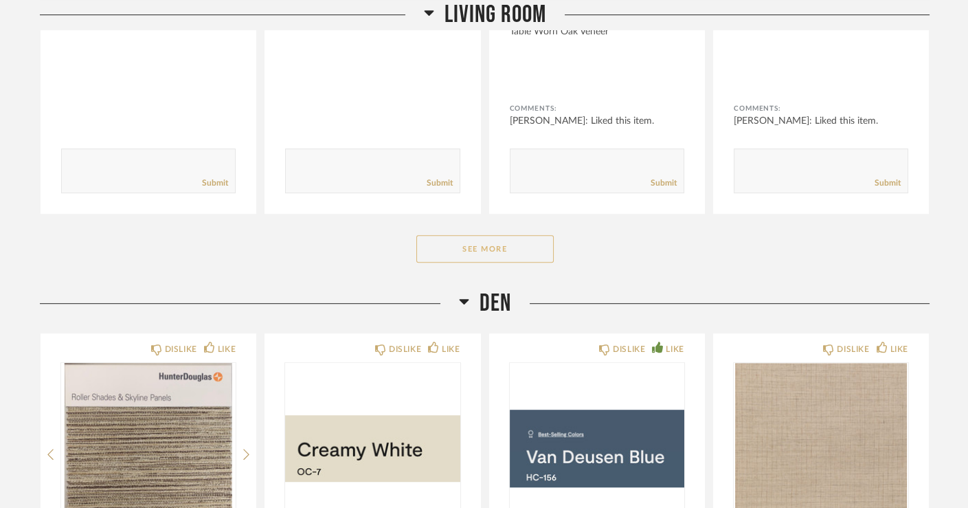
click at [442, 235] on button "See More" at bounding box center [484, 248] width 137 height 27
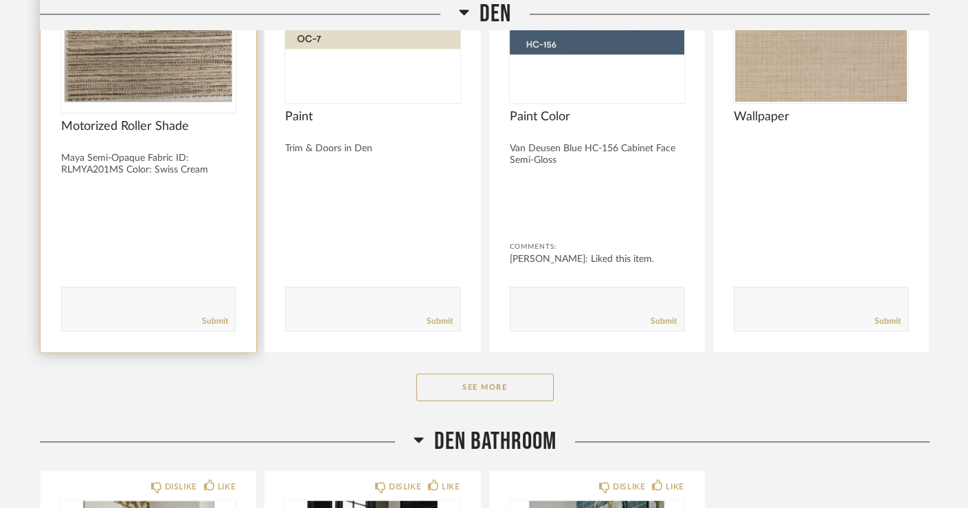
scroll to position [11780, 0]
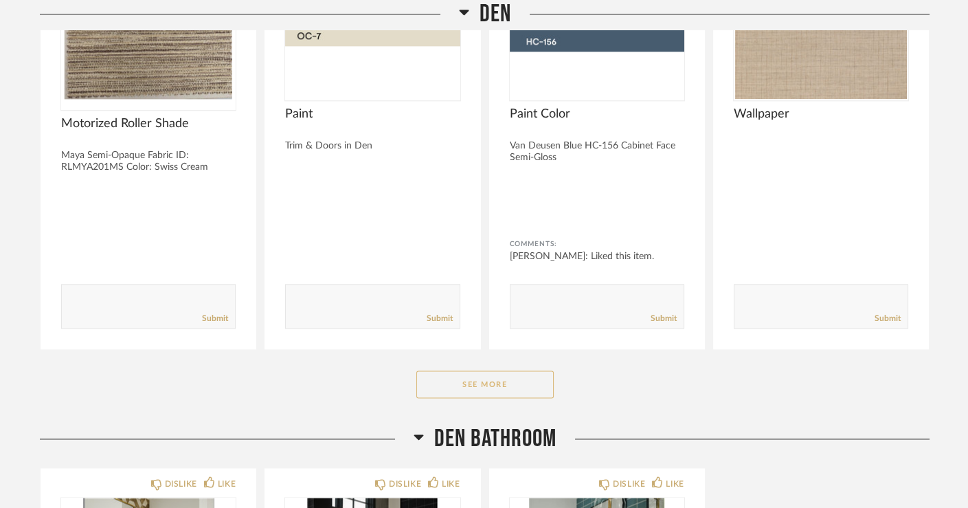
click at [457, 370] on button "See More" at bounding box center [484, 383] width 137 height 27
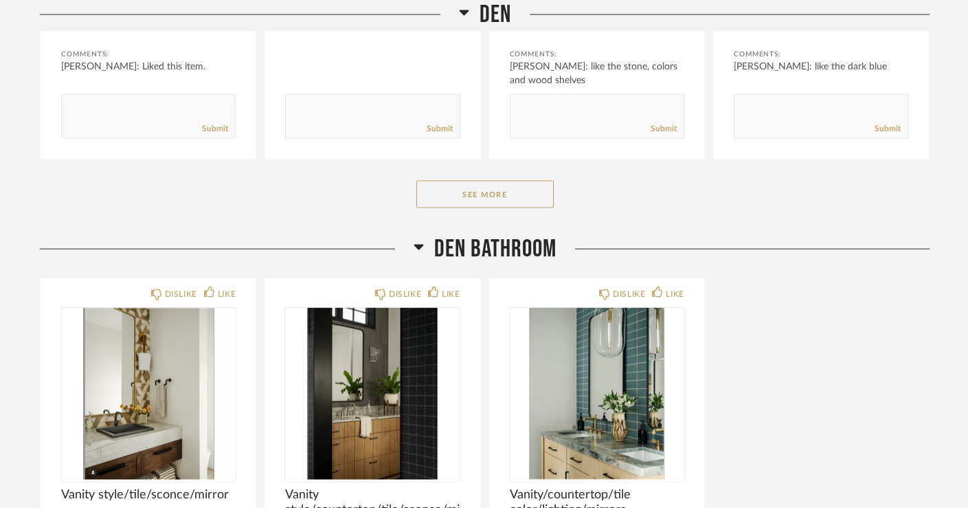
scroll to position [13752, 0]
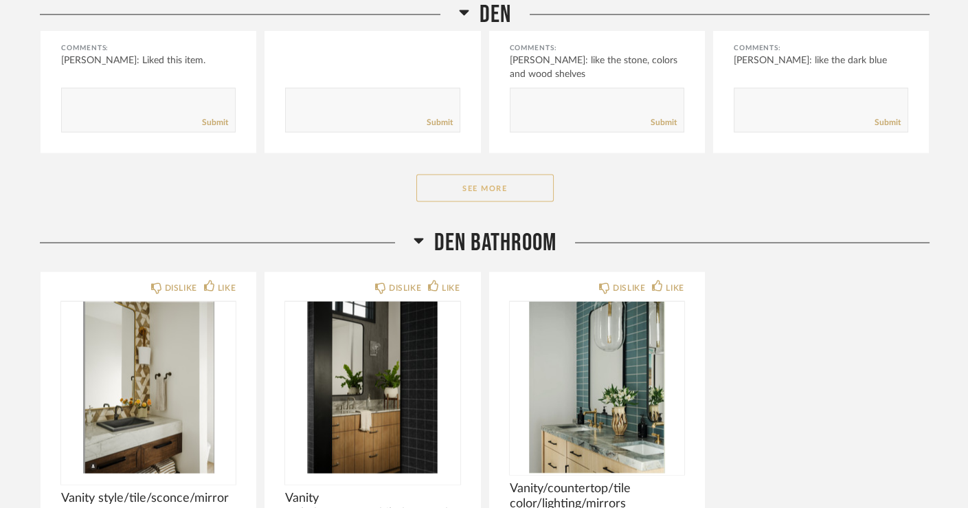
drag, startPoint x: 447, startPoint y: 152, endPoint x: 430, endPoint y: 137, distance: 22.9
click at [430, 174] on button "See More" at bounding box center [484, 187] width 137 height 27
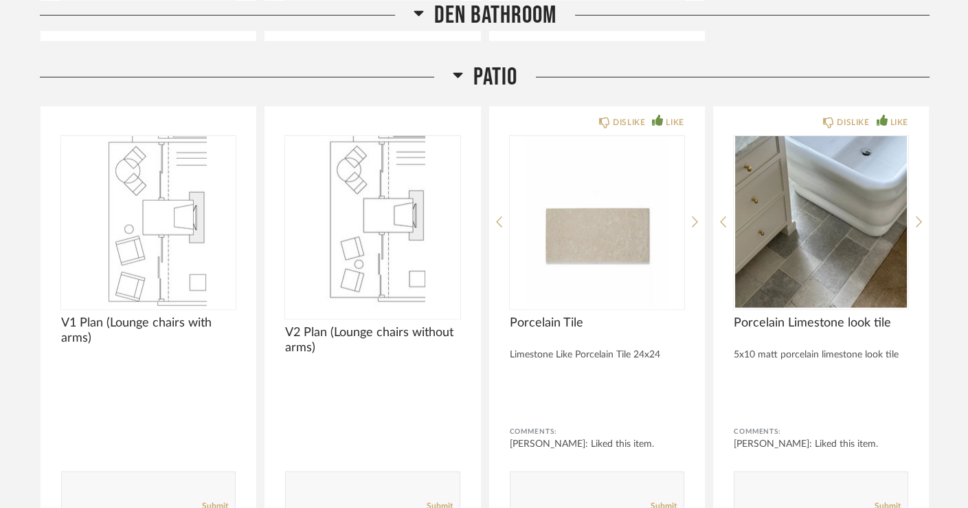
scroll to position [14826, 0]
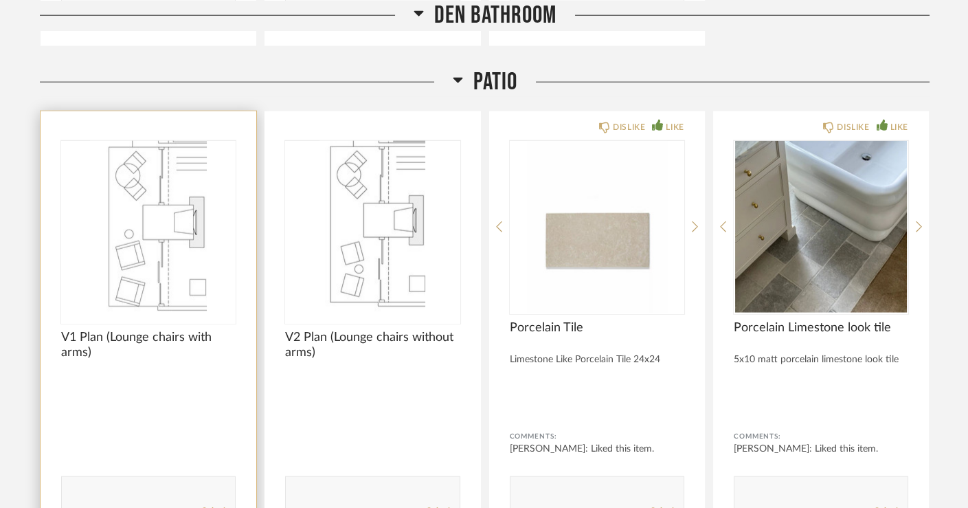
click at [162, 197] on img "0" at bounding box center [148, 227] width 174 height 172
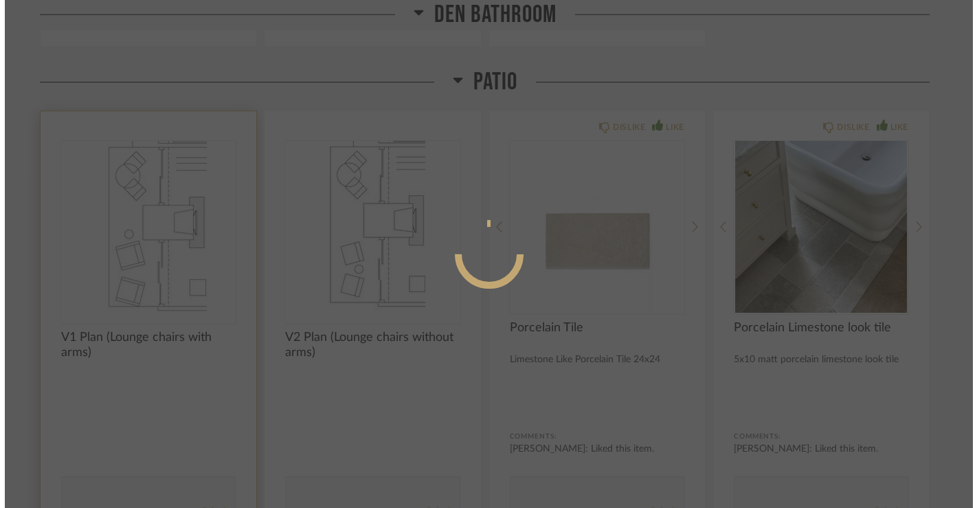
scroll to position [0, 0]
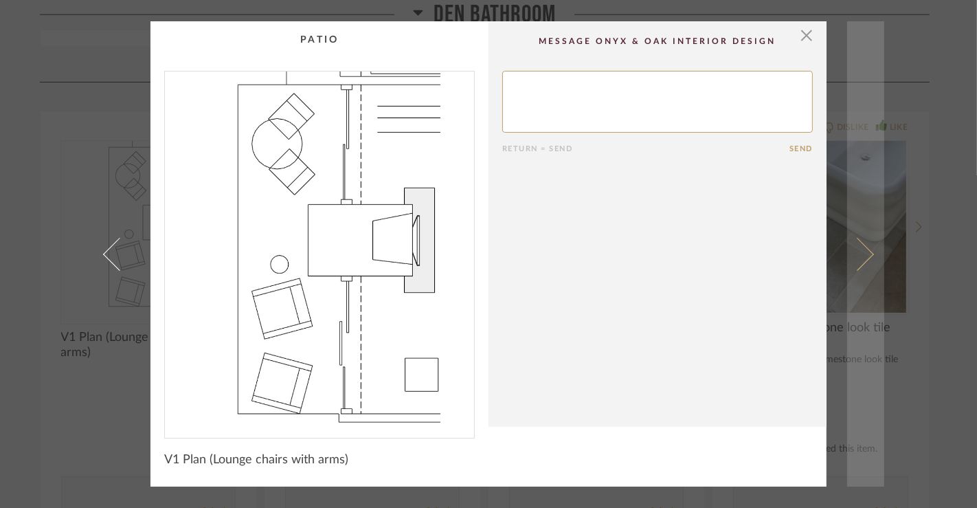
click at [861, 262] on span at bounding box center [857, 253] width 33 height 33
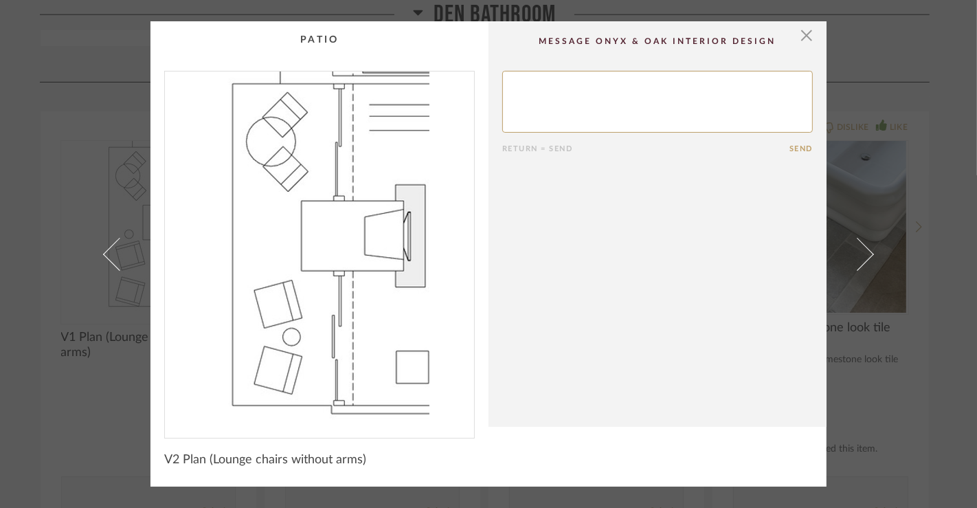
click at [38, 151] on div "× Return = Send Send V2 Plan (Lounge chairs without arms)" at bounding box center [488, 254] width 977 height 508
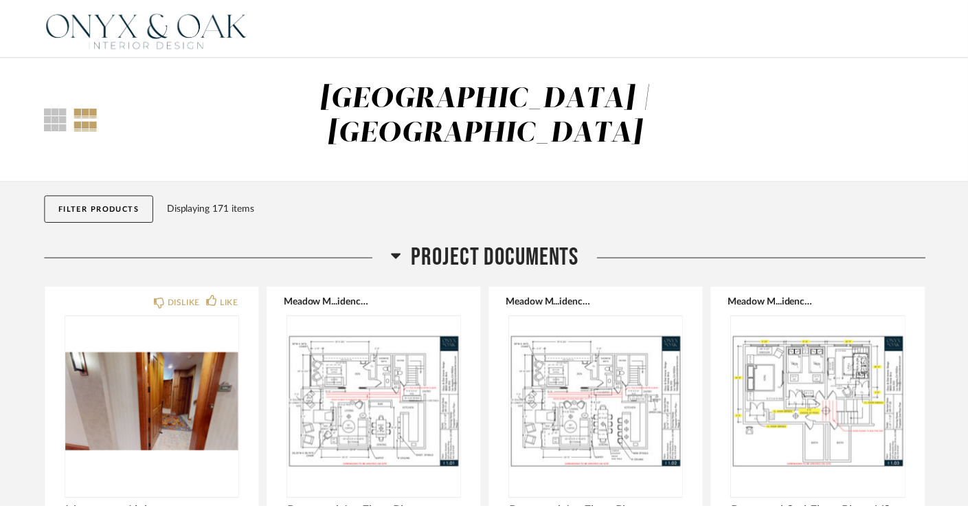
scroll to position [14826, 0]
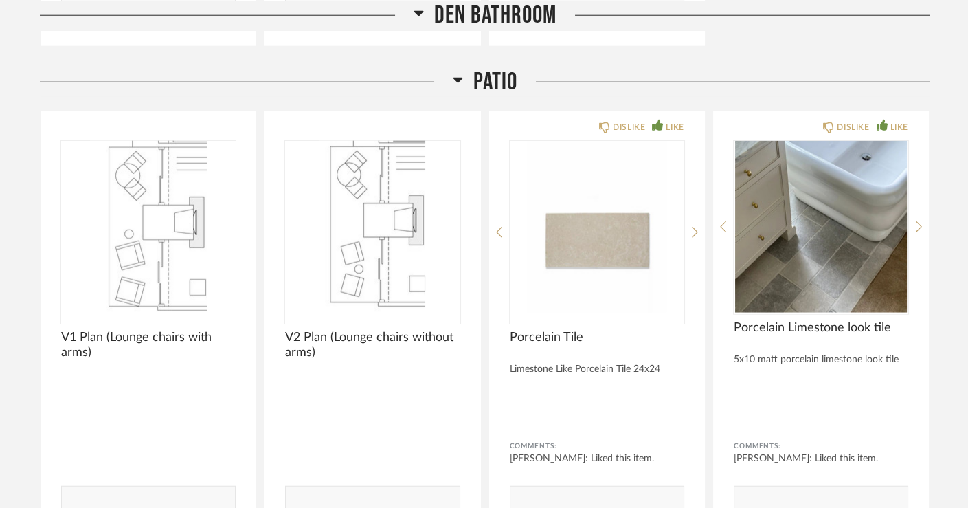
click at [804, 67] on div "Patio" at bounding box center [484, 82] width 889 height 30
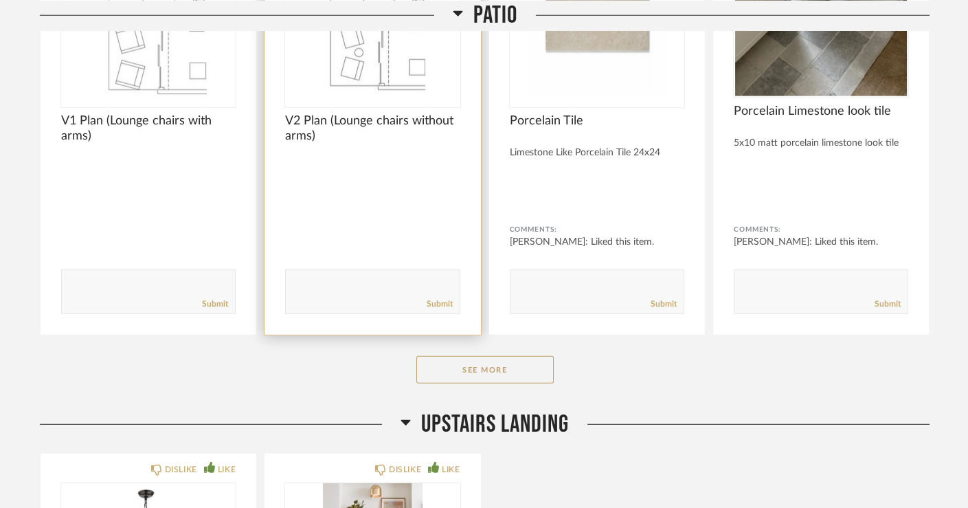
scroll to position [15097, 0]
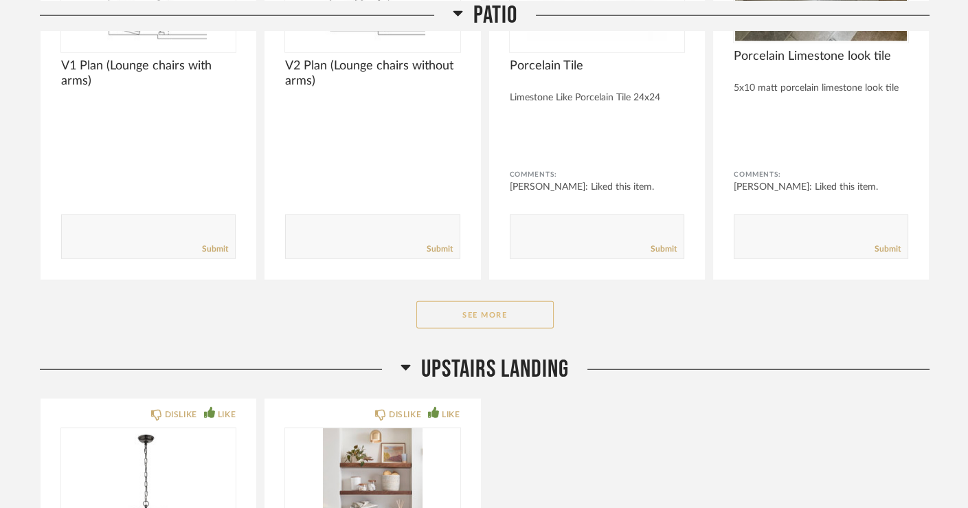
click at [451, 301] on button "See More" at bounding box center [484, 314] width 137 height 27
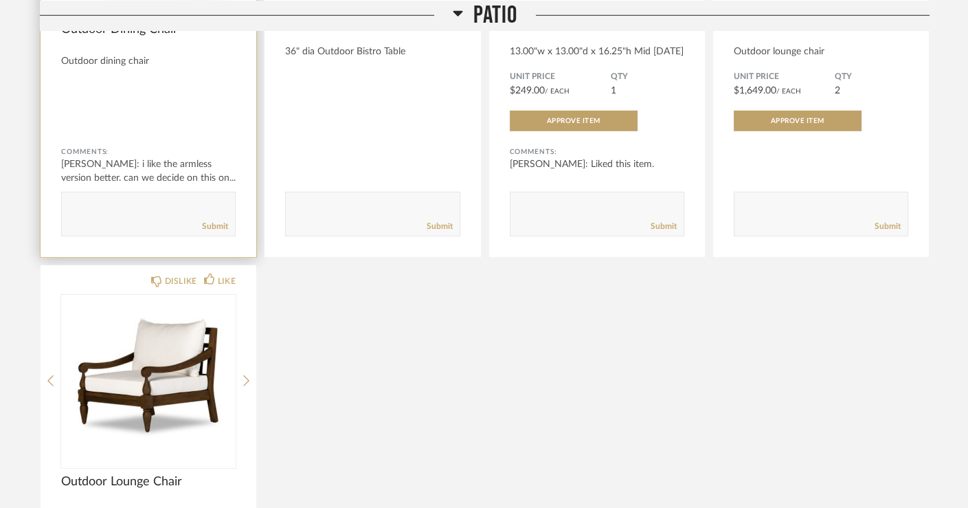
scroll to position [15601, 0]
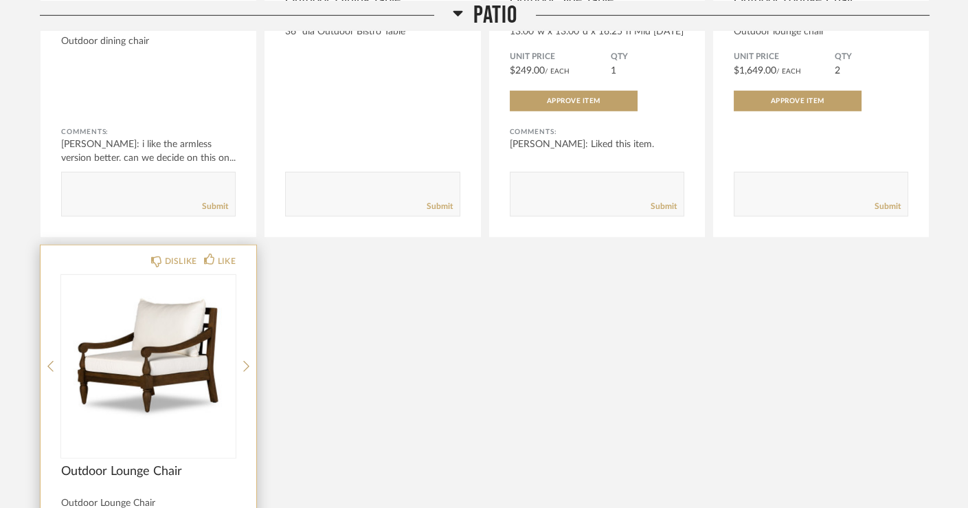
click at [0, 0] on img at bounding box center [0, 0] width 0 height 0
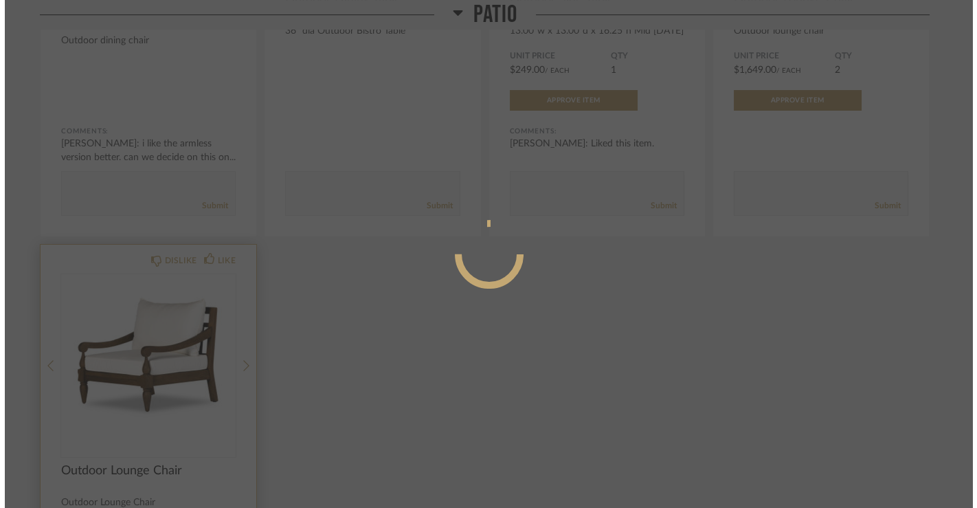
scroll to position [0, 0]
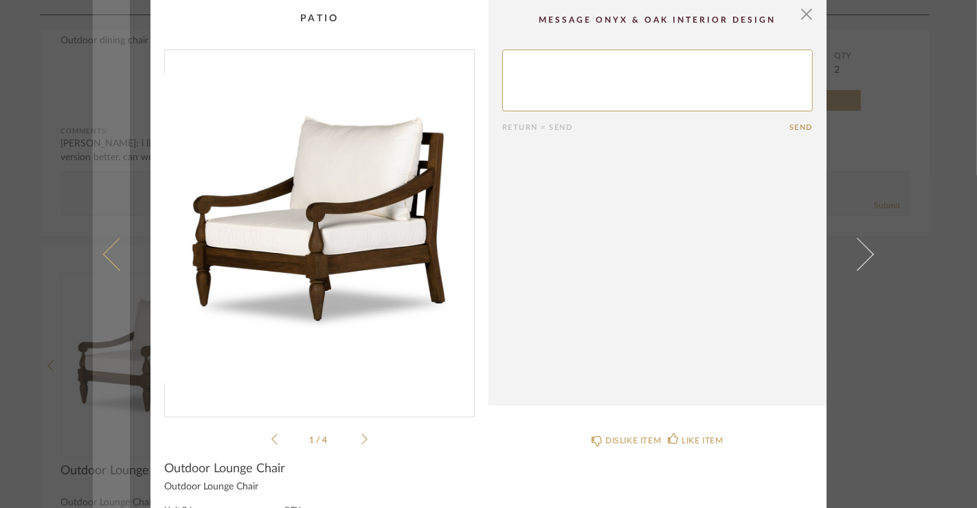
click at [101, 295] on link at bounding box center [111, 254] width 37 height 508
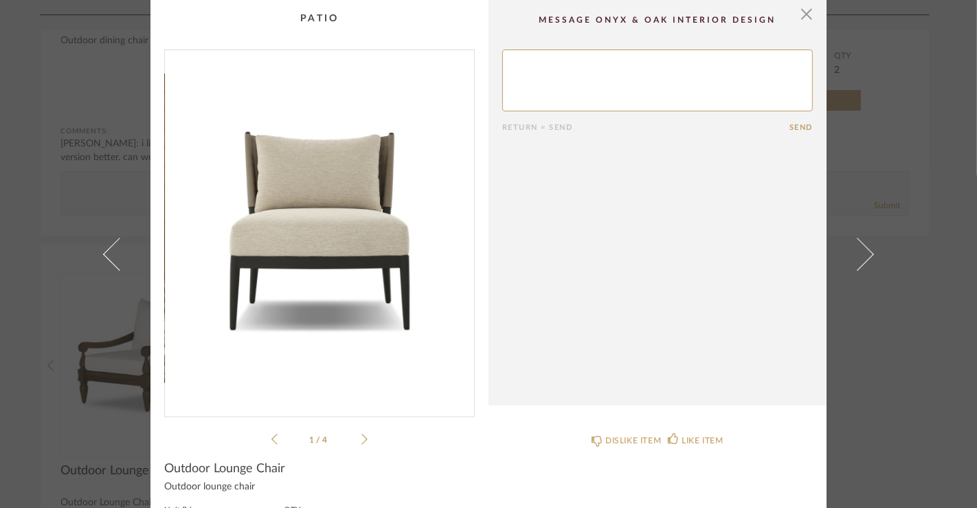
click at [442, 410] on div at bounding box center [319, 232] width 310 height 367
click at [361, 436] on icon at bounding box center [364, 438] width 6 height 11
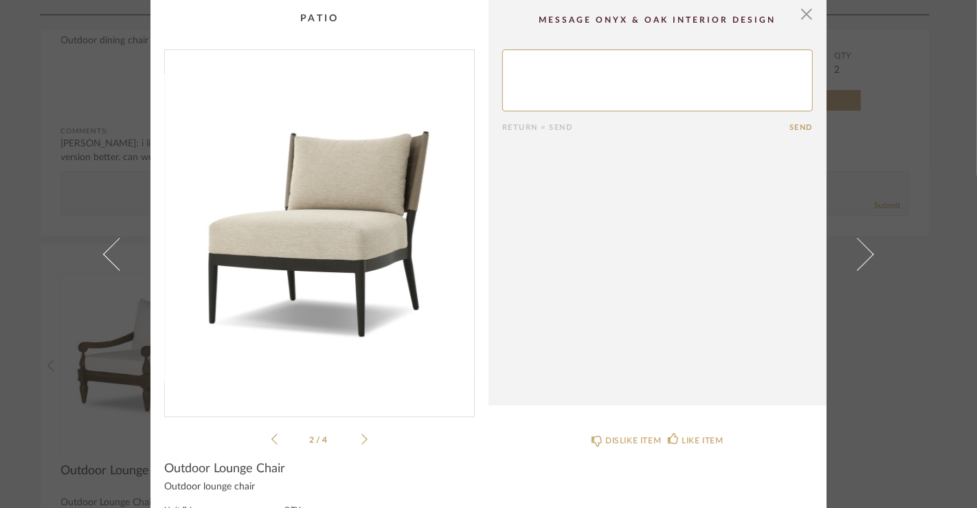
click at [361, 436] on icon at bounding box center [364, 438] width 6 height 11
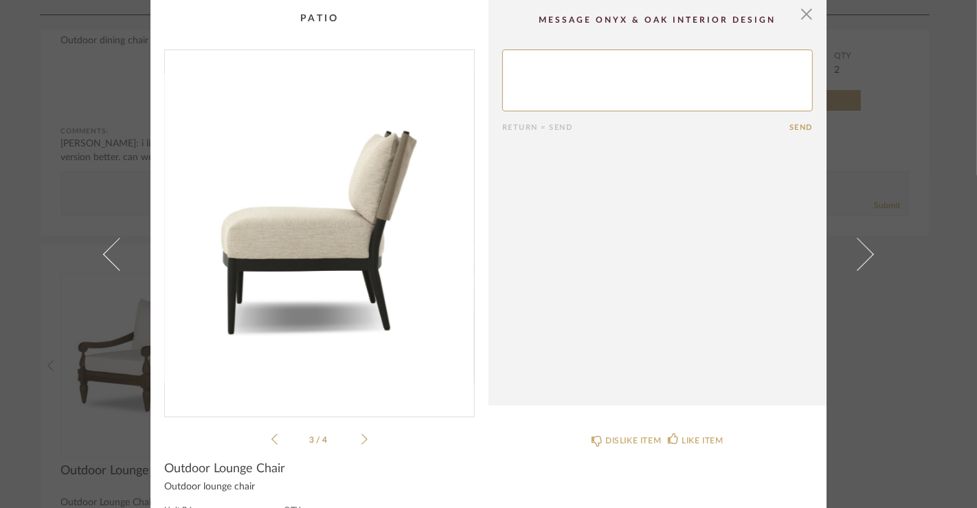
click at [361, 435] on icon at bounding box center [364, 439] width 6 height 12
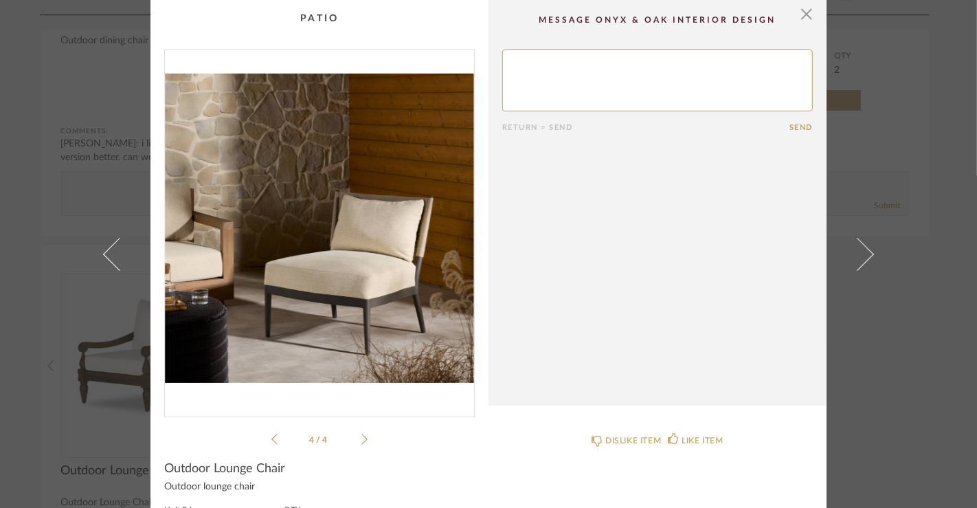
click at [361, 435] on icon at bounding box center [364, 439] width 6 height 12
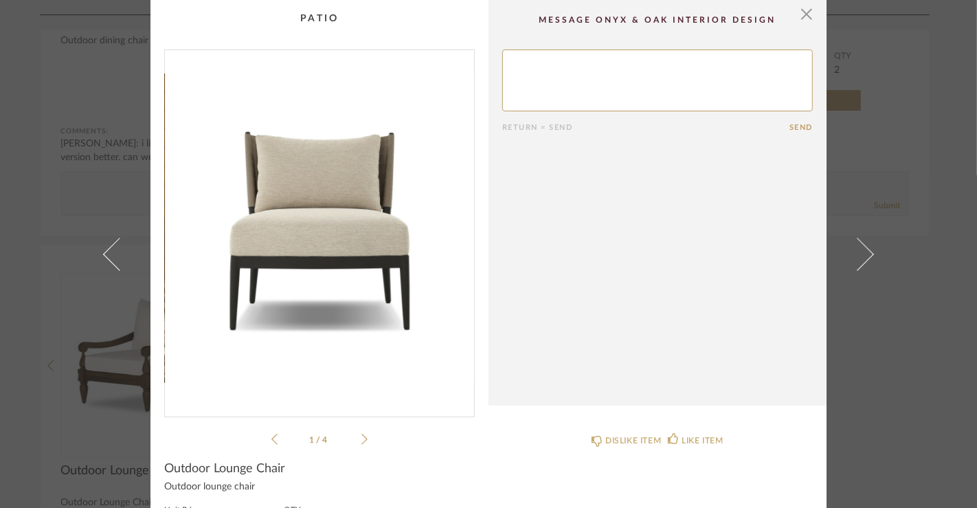
click at [7, 245] on div "× 1 / 4 Return = Send Send Outdoor Lounge Chair Outdoor lounge chair Unit Price…" at bounding box center [488, 254] width 977 height 508
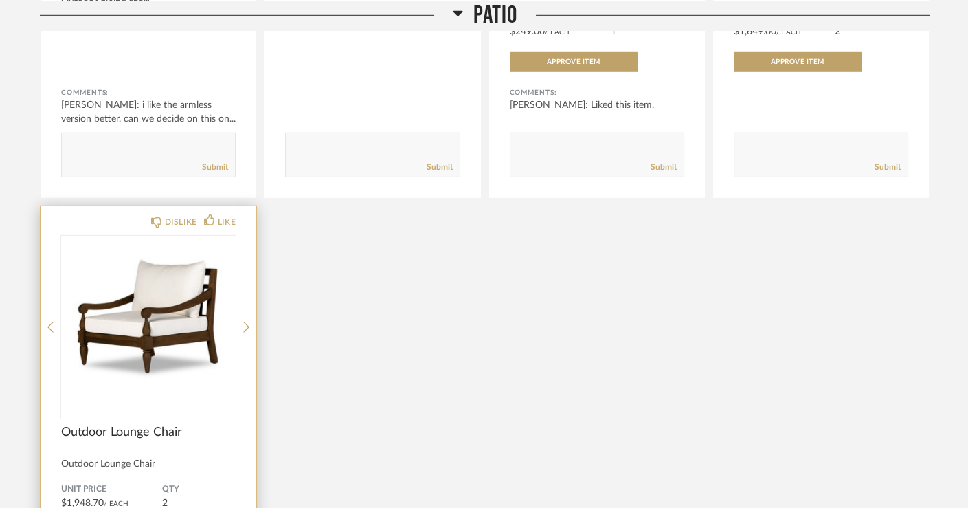
scroll to position [15643, 0]
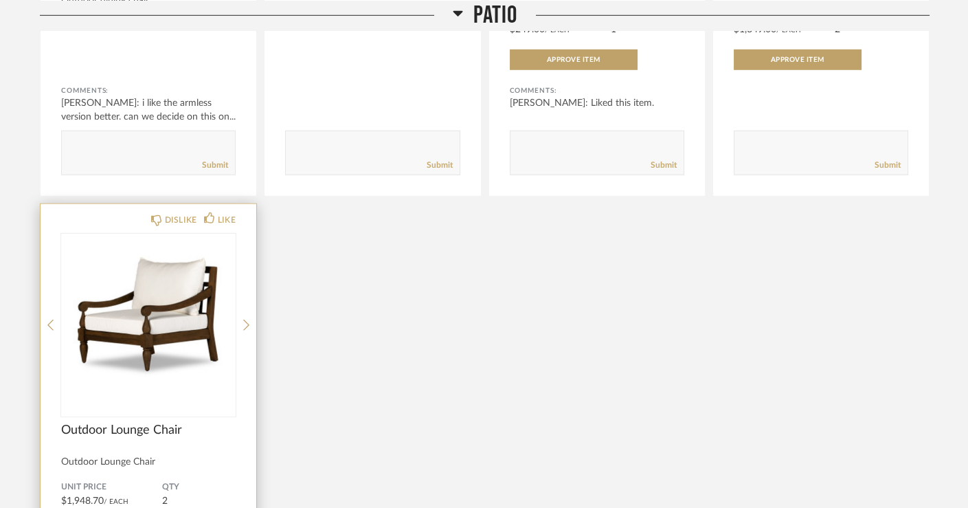
click at [149, 304] on img "0" at bounding box center [148, 320] width 174 height 172
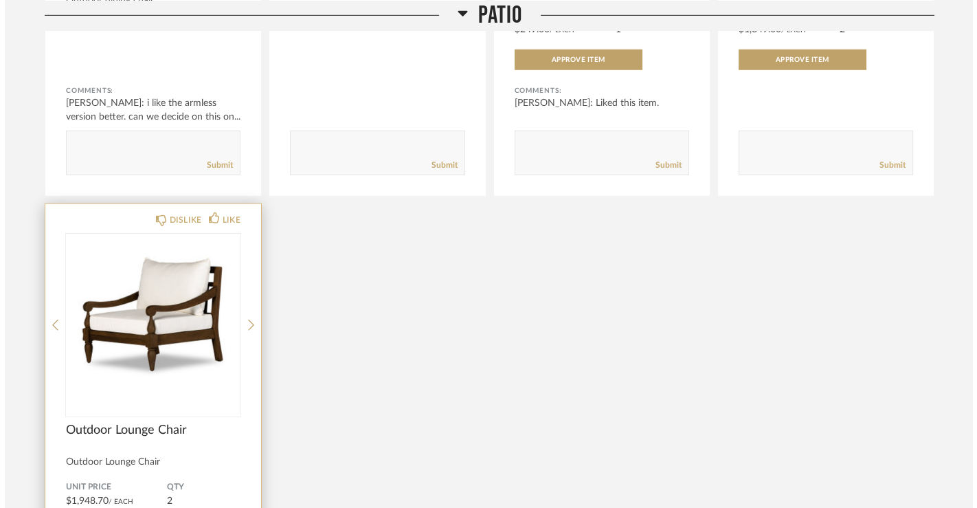
scroll to position [0, 0]
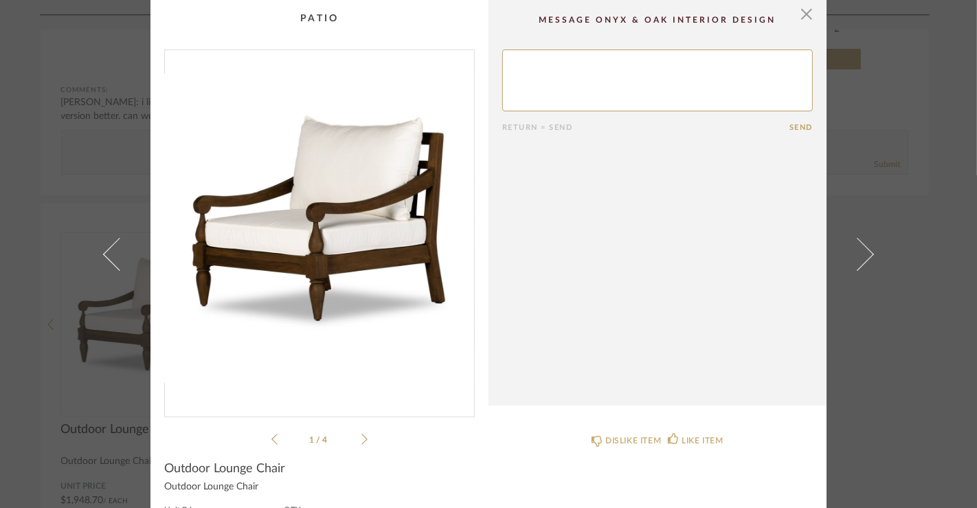
click at [361, 436] on icon at bounding box center [364, 438] width 6 height 11
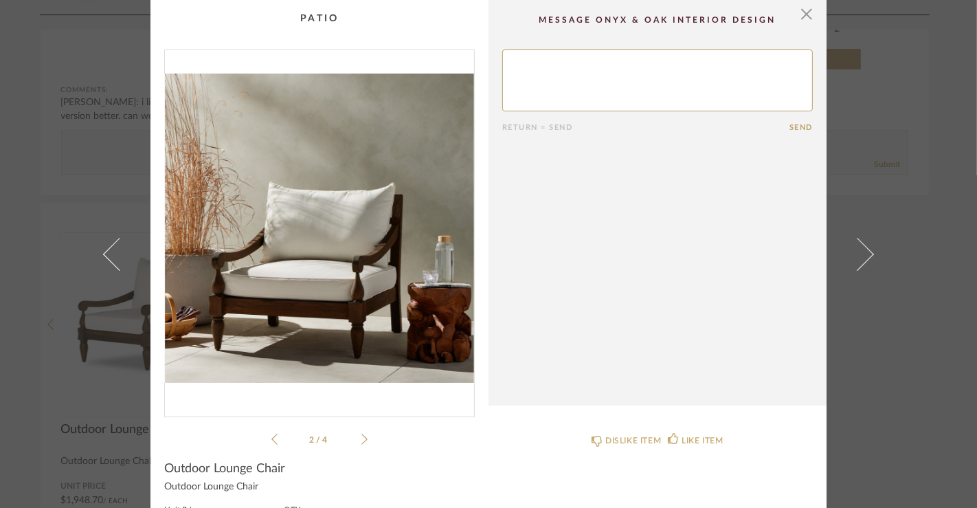
click at [361, 438] on icon at bounding box center [364, 438] width 6 height 11
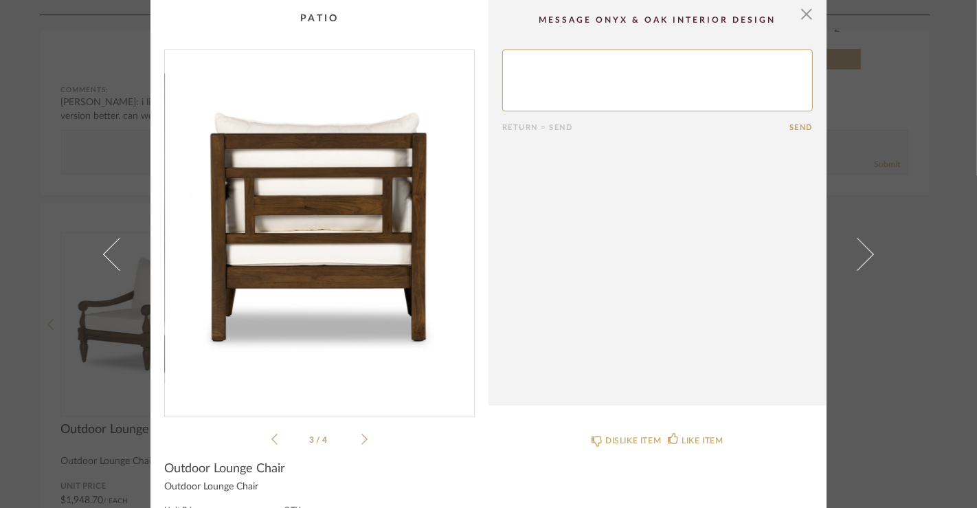
click at [361, 438] on icon at bounding box center [364, 438] width 6 height 11
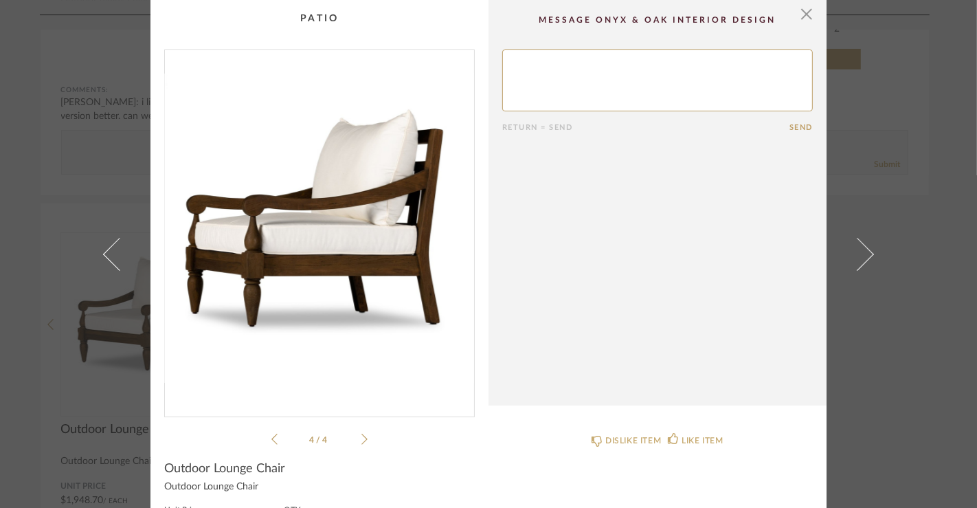
click at [362, 440] on icon at bounding box center [364, 439] width 6 height 12
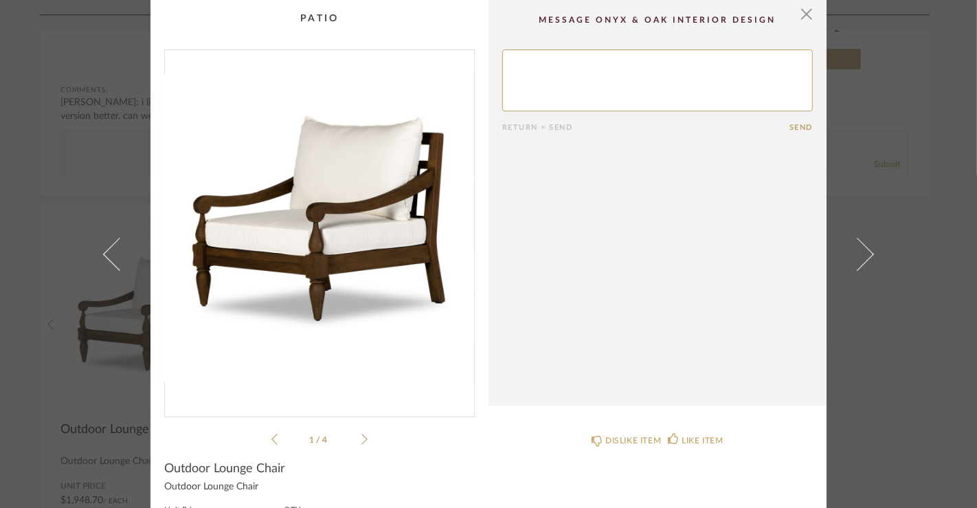
click at [362, 440] on icon at bounding box center [364, 439] width 6 height 12
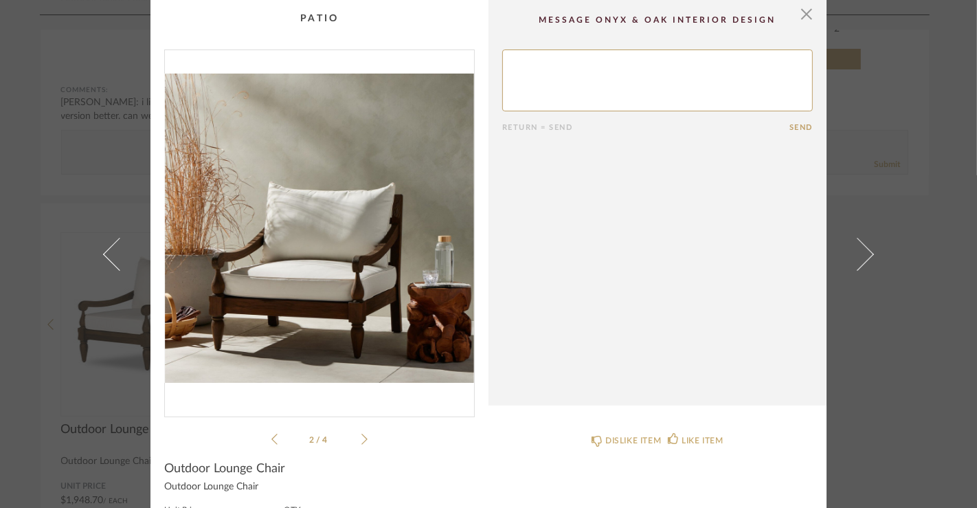
click at [362, 440] on icon at bounding box center [364, 439] width 6 height 12
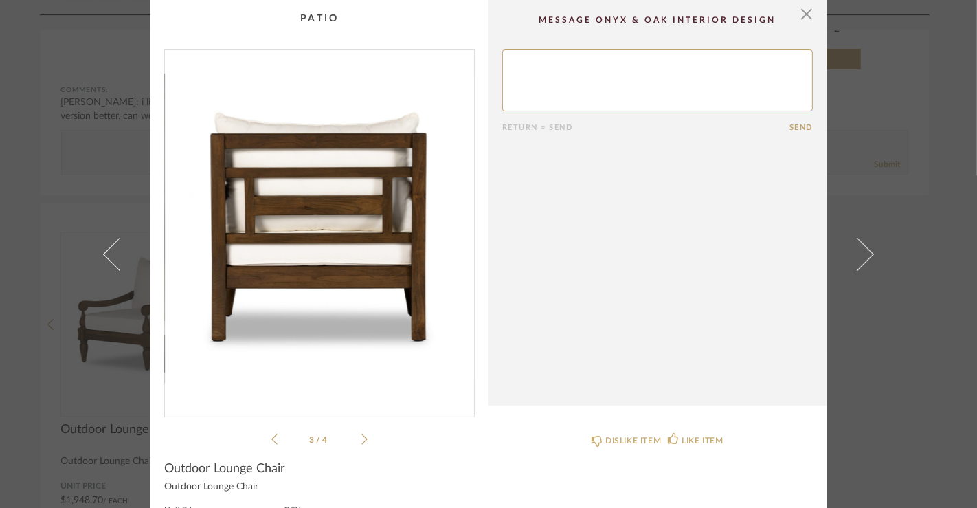
click at [65, 395] on div "× 3 / 4 Return = Send Send Outdoor Lounge Chair Outdoor Lounge Chair Unit Price…" at bounding box center [488, 254] width 977 height 508
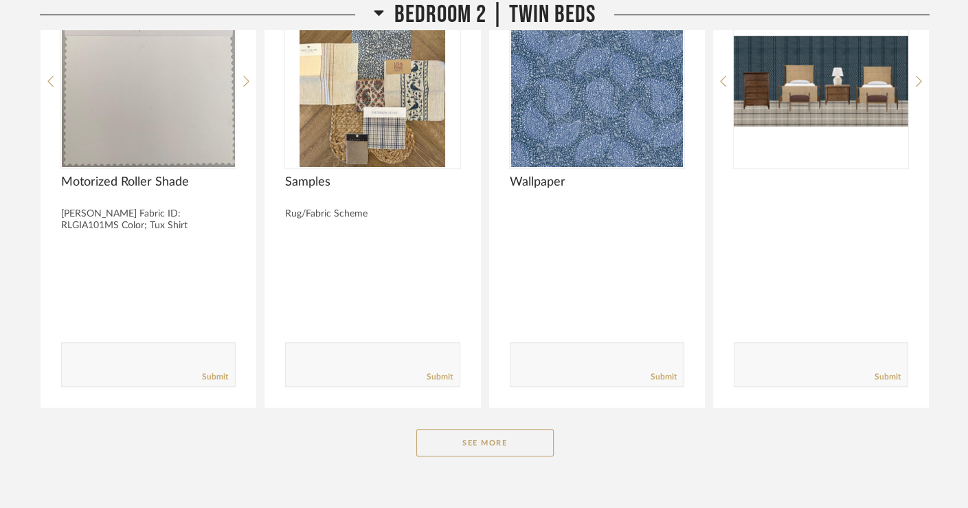
scroll to position [19159, 0]
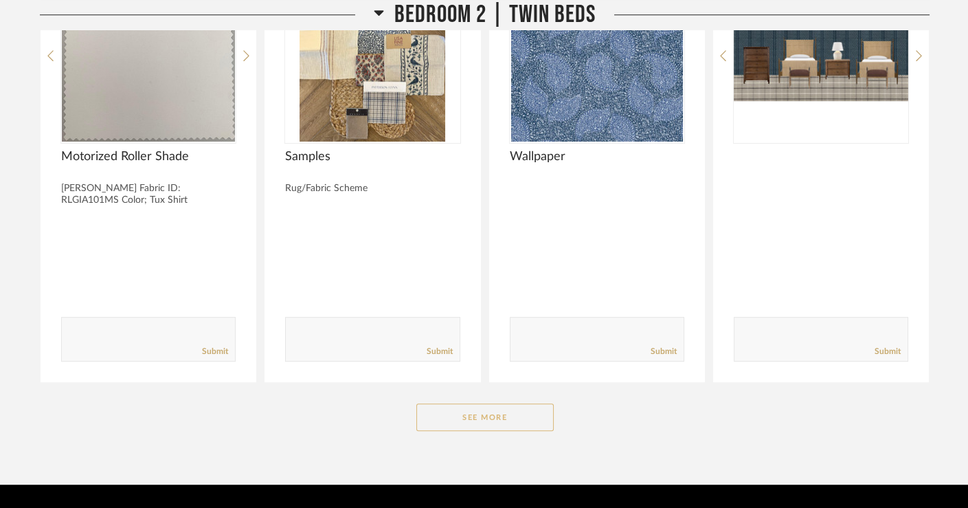
click at [474, 403] on button "See More" at bounding box center [484, 416] width 137 height 27
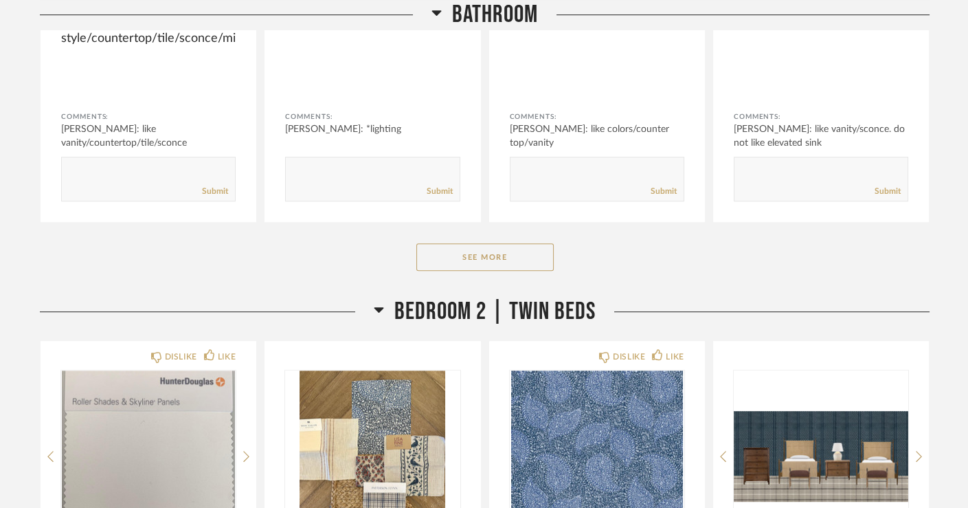
scroll to position [18757, 0]
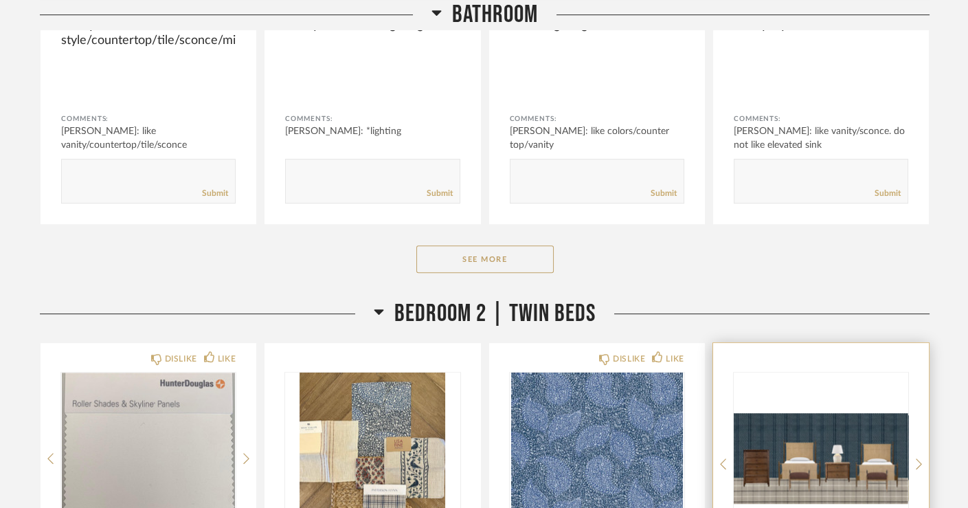
click at [0, 0] on img at bounding box center [0, 0] width 0 height 0
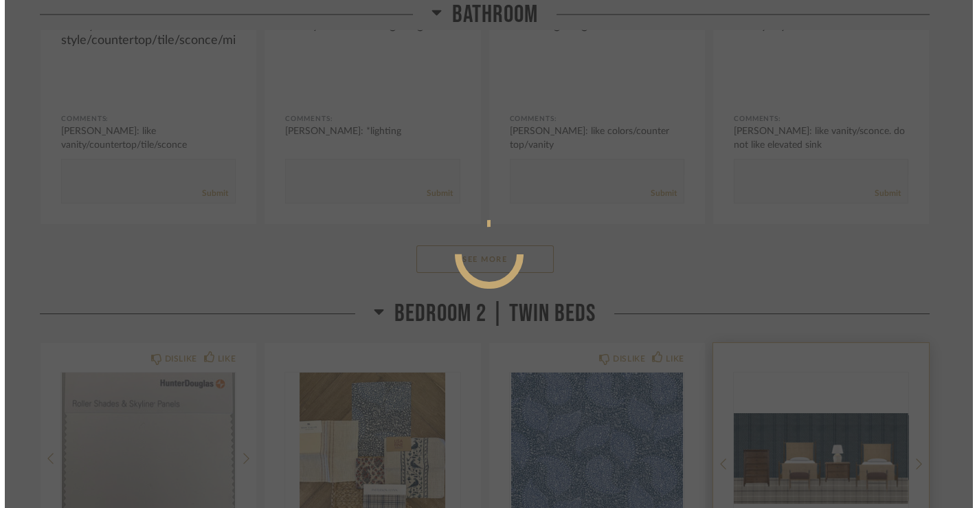
scroll to position [0, 0]
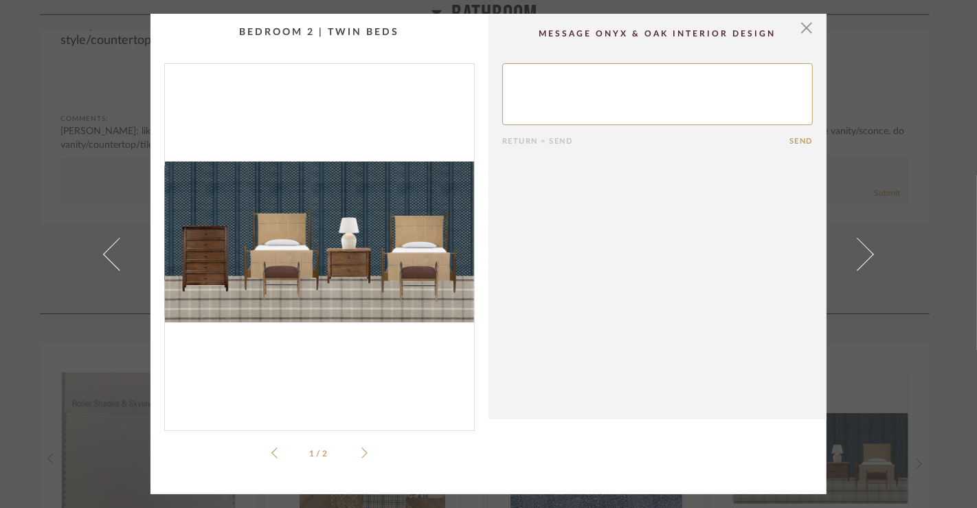
click at [2, 275] on div "× 1 / 2 Return = Send Send" at bounding box center [488, 254] width 977 height 508
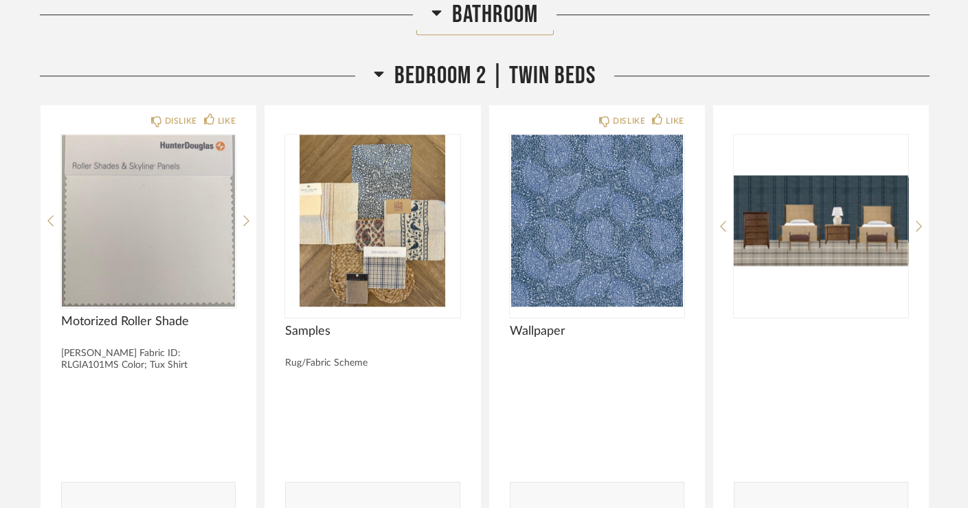
scroll to position [19010, 0]
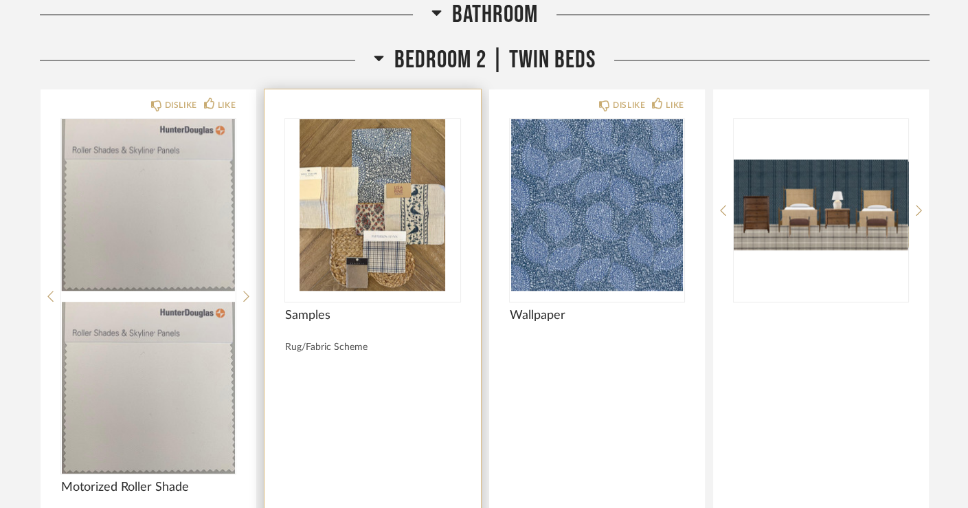
click at [374, 176] on img "0" at bounding box center [372, 205] width 174 height 172
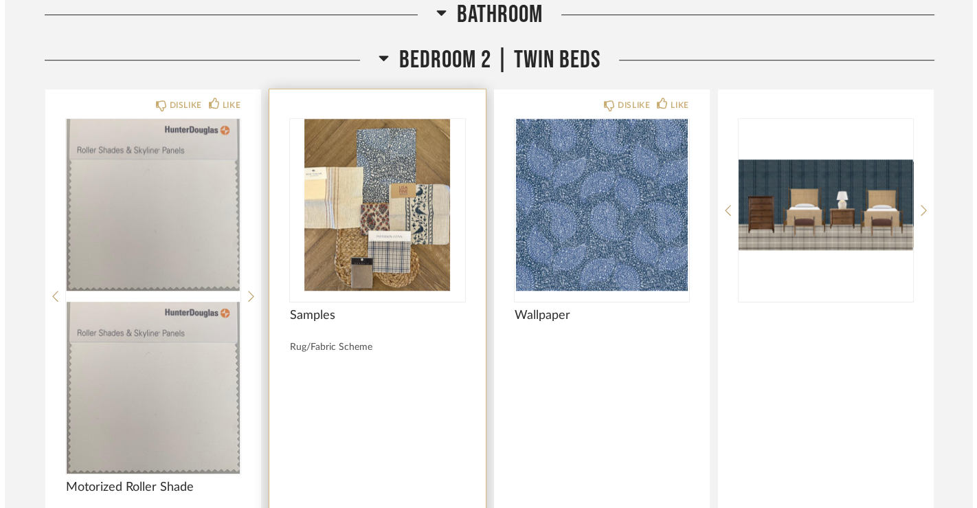
scroll to position [0, 0]
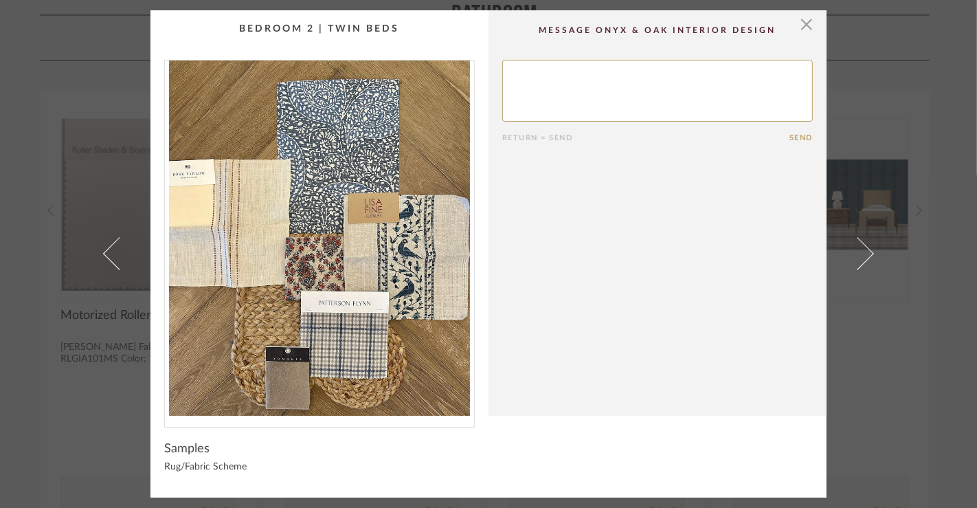
click at [8, 152] on div "× Return = Send Send Samples Rug/Fabric Scheme" at bounding box center [488, 254] width 977 height 508
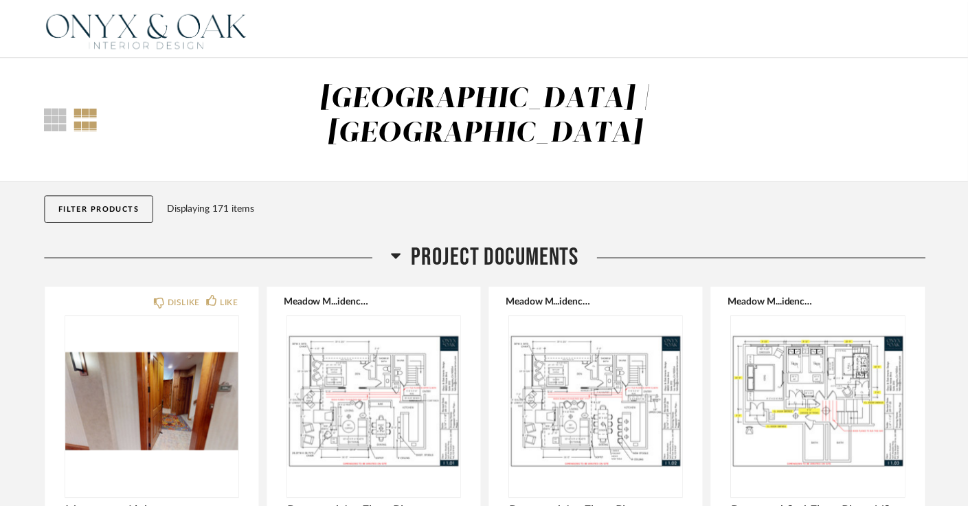
scroll to position [19010, 0]
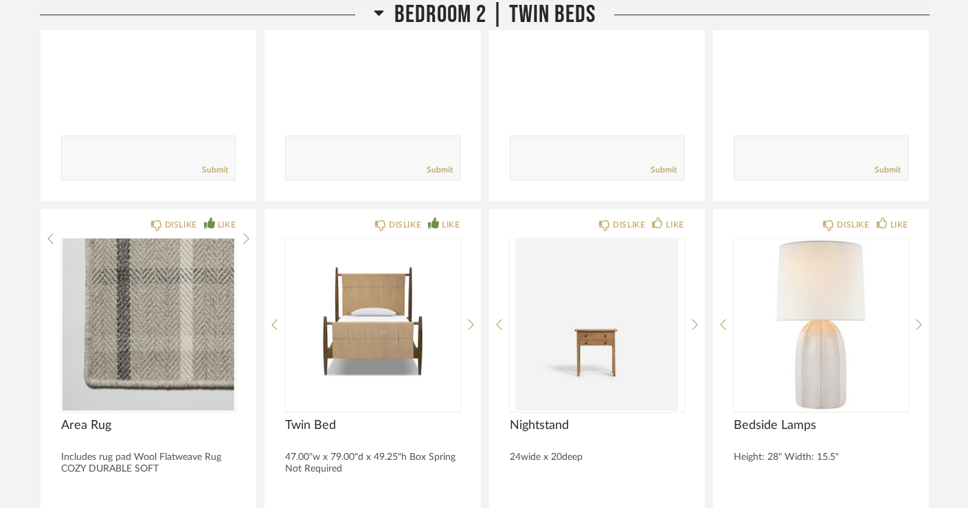
scroll to position [19328, 0]
